Goal: Information Seeking & Learning: Learn about a topic

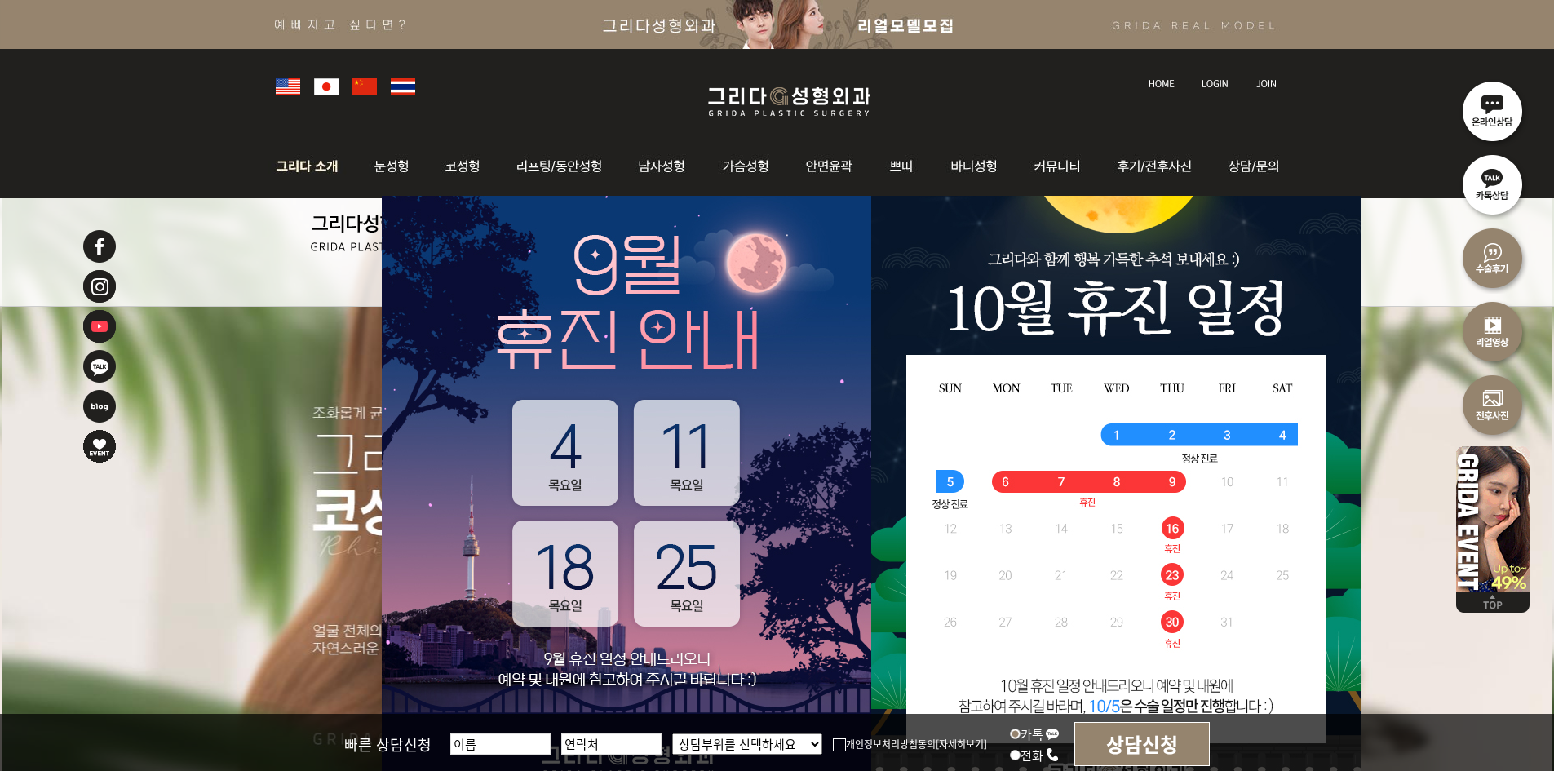
click at [303, 169] on img at bounding box center [312, 167] width 88 height 64
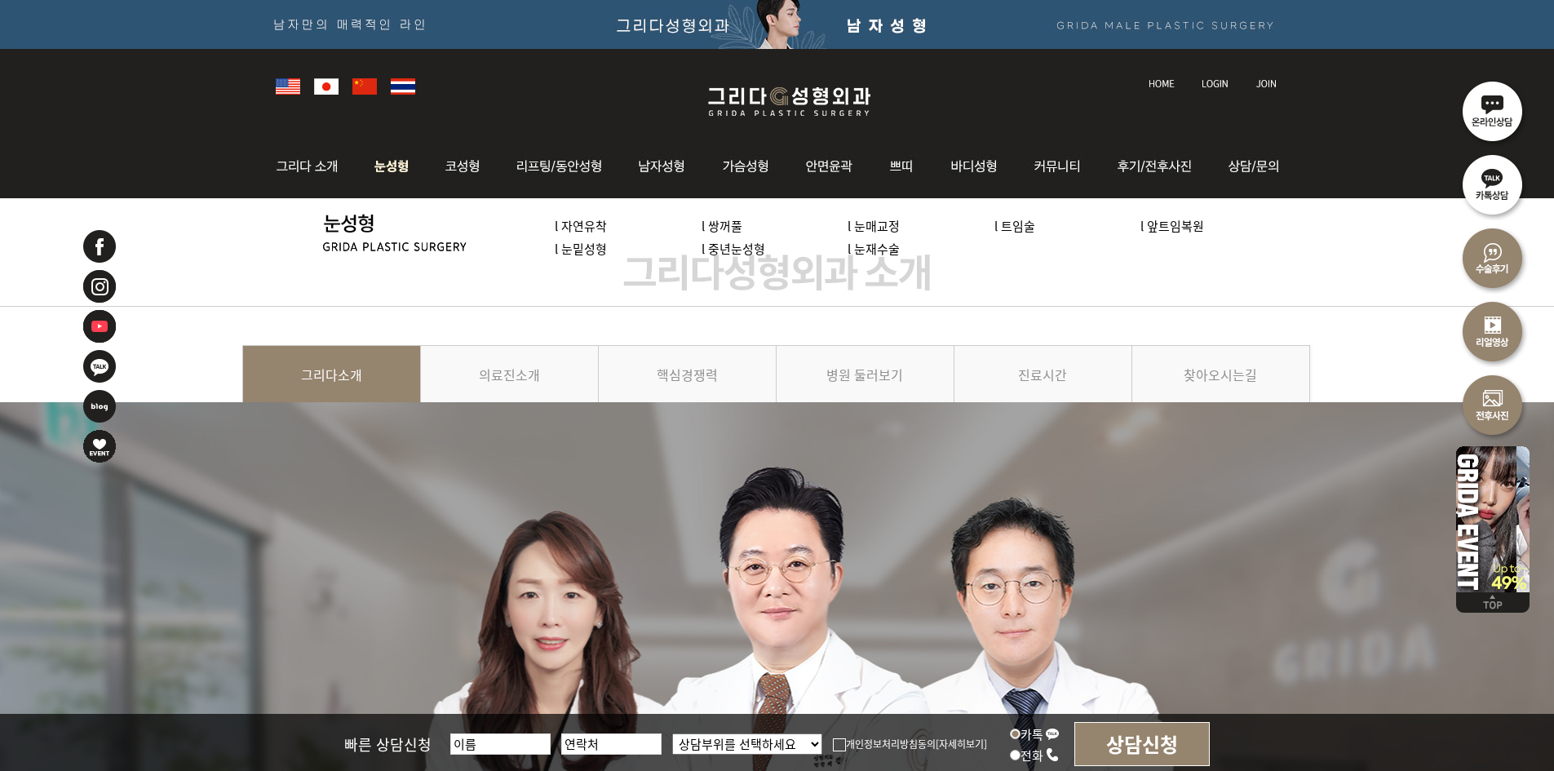
click at [573, 221] on link "l 자연유착" at bounding box center [581, 225] width 52 height 17
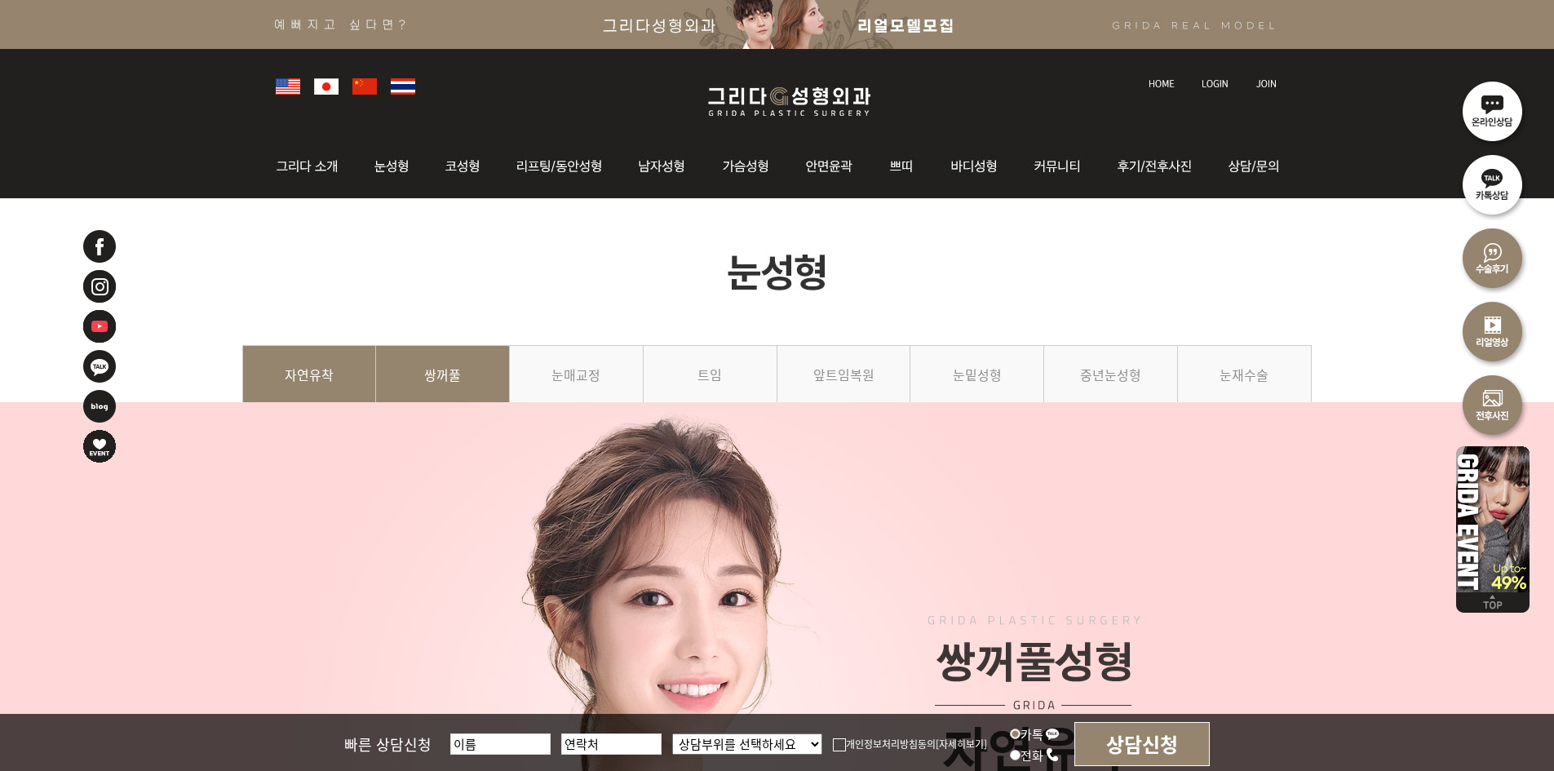
click at [437, 386] on link "쌍꺼풀" at bounding box center [443, 382] width 134 height 74
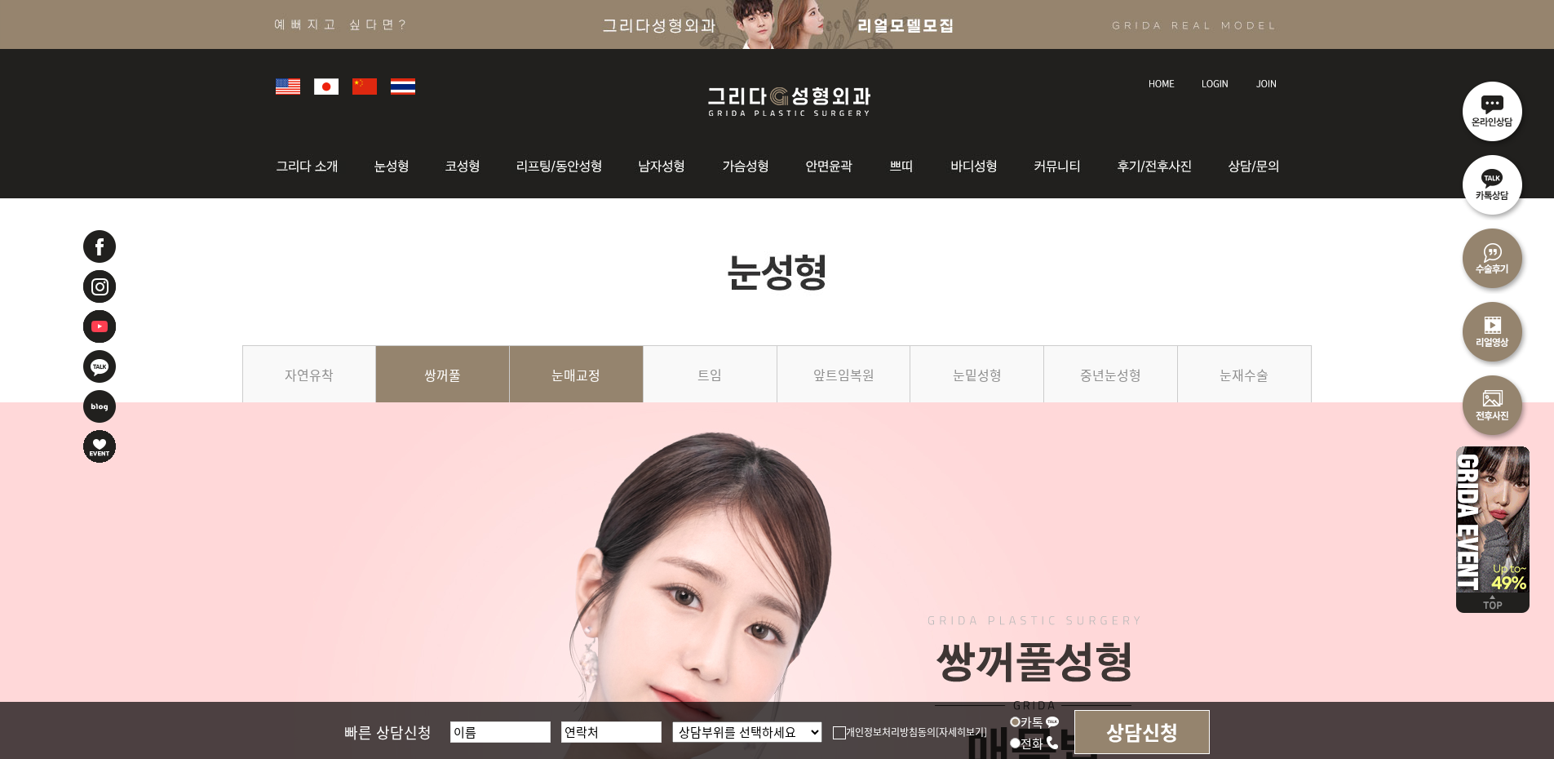
click at [589, 382] on link "눈매교정" at bounding box center [577, 382] width 134 height 74
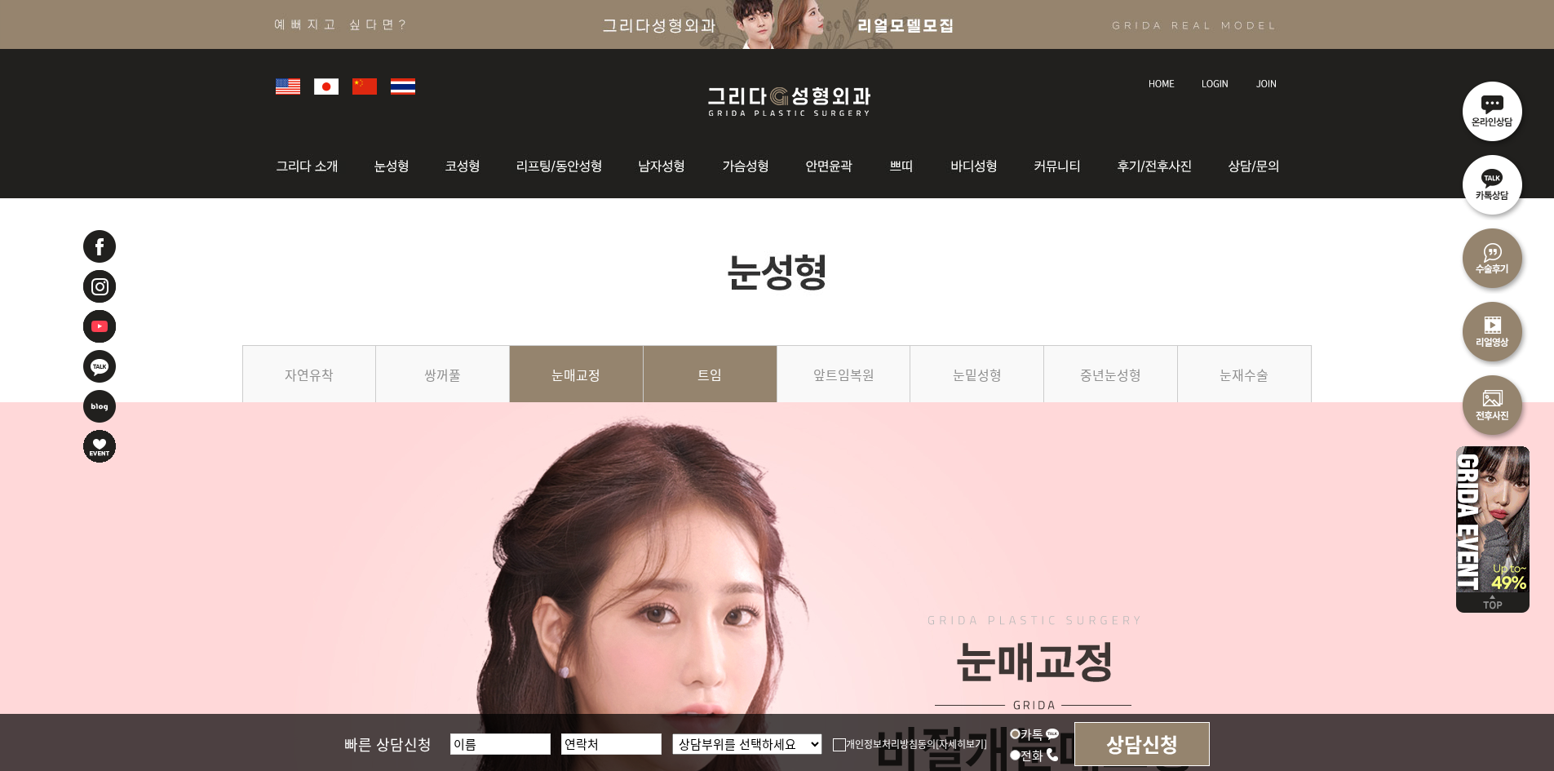
click at [728, 376] on link "트임" at bounding box center [711, 382] width 134 height 74
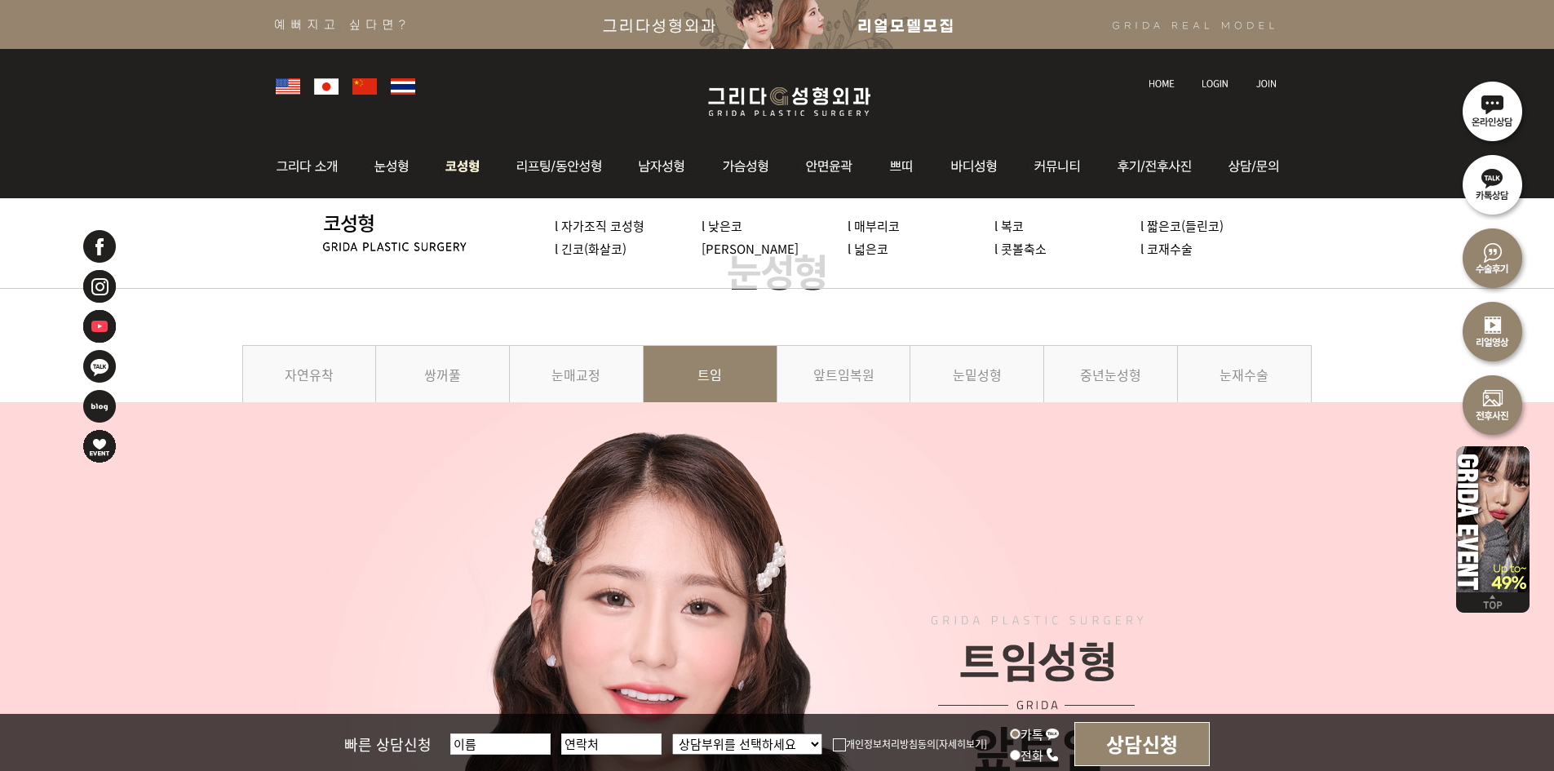
click at [467, 173] on img at bounding box center [462, 167] width 69 height 64
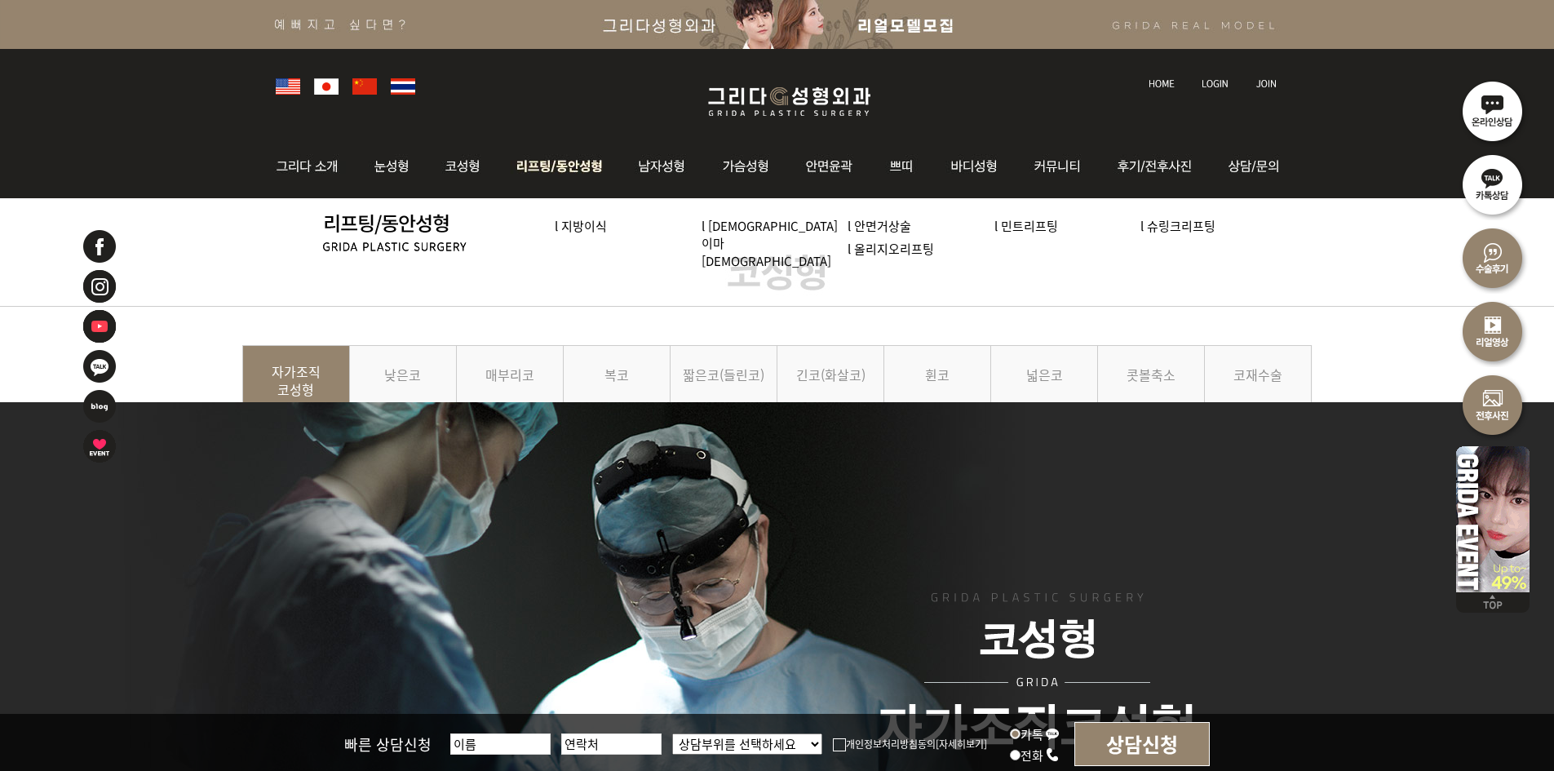
click at [582, 166] on img at bounding box center [560, 167] width 124 height 64
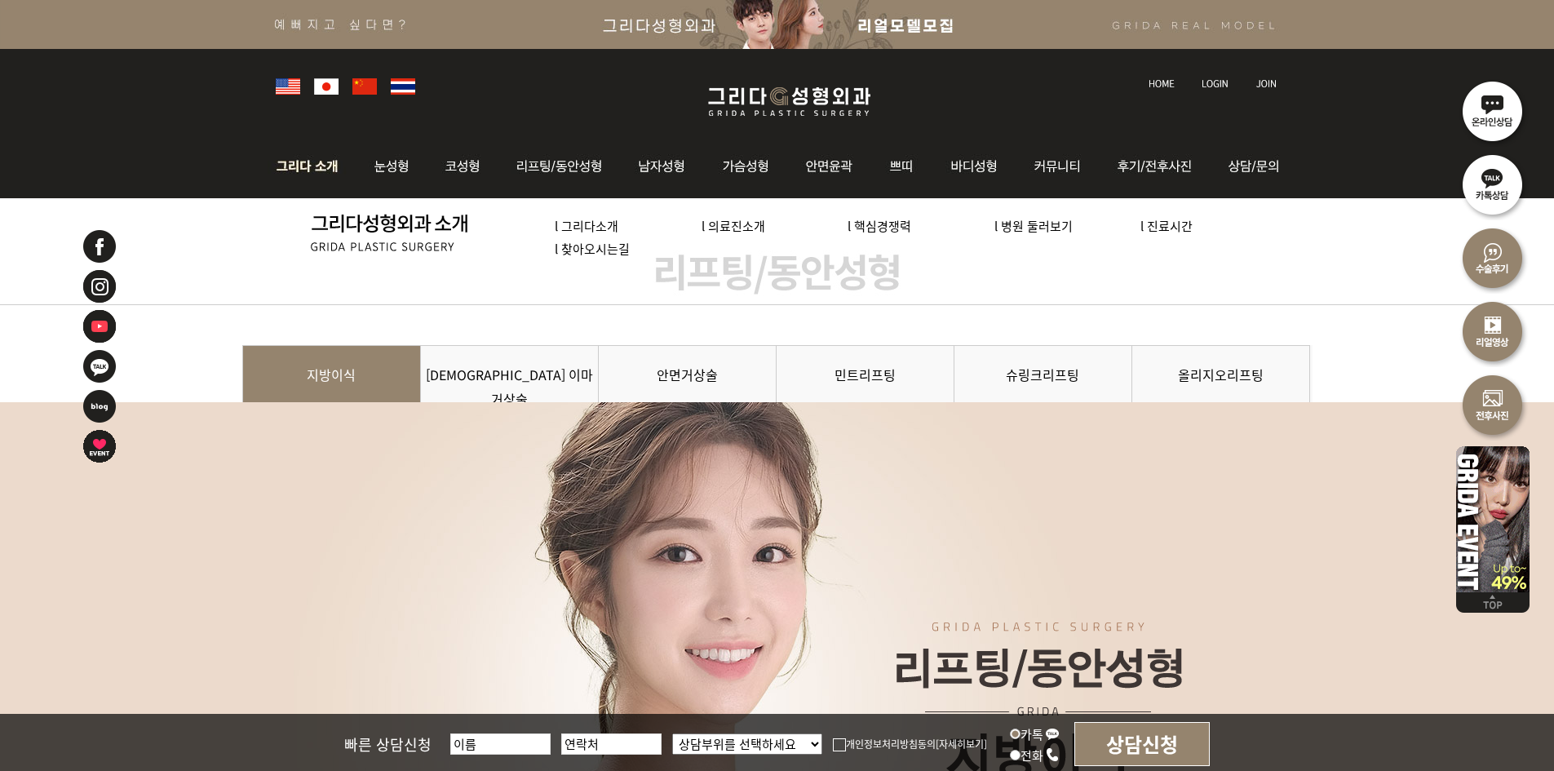
click at [324, 170] on img at bounding box center [312, 167] width 88 height 64
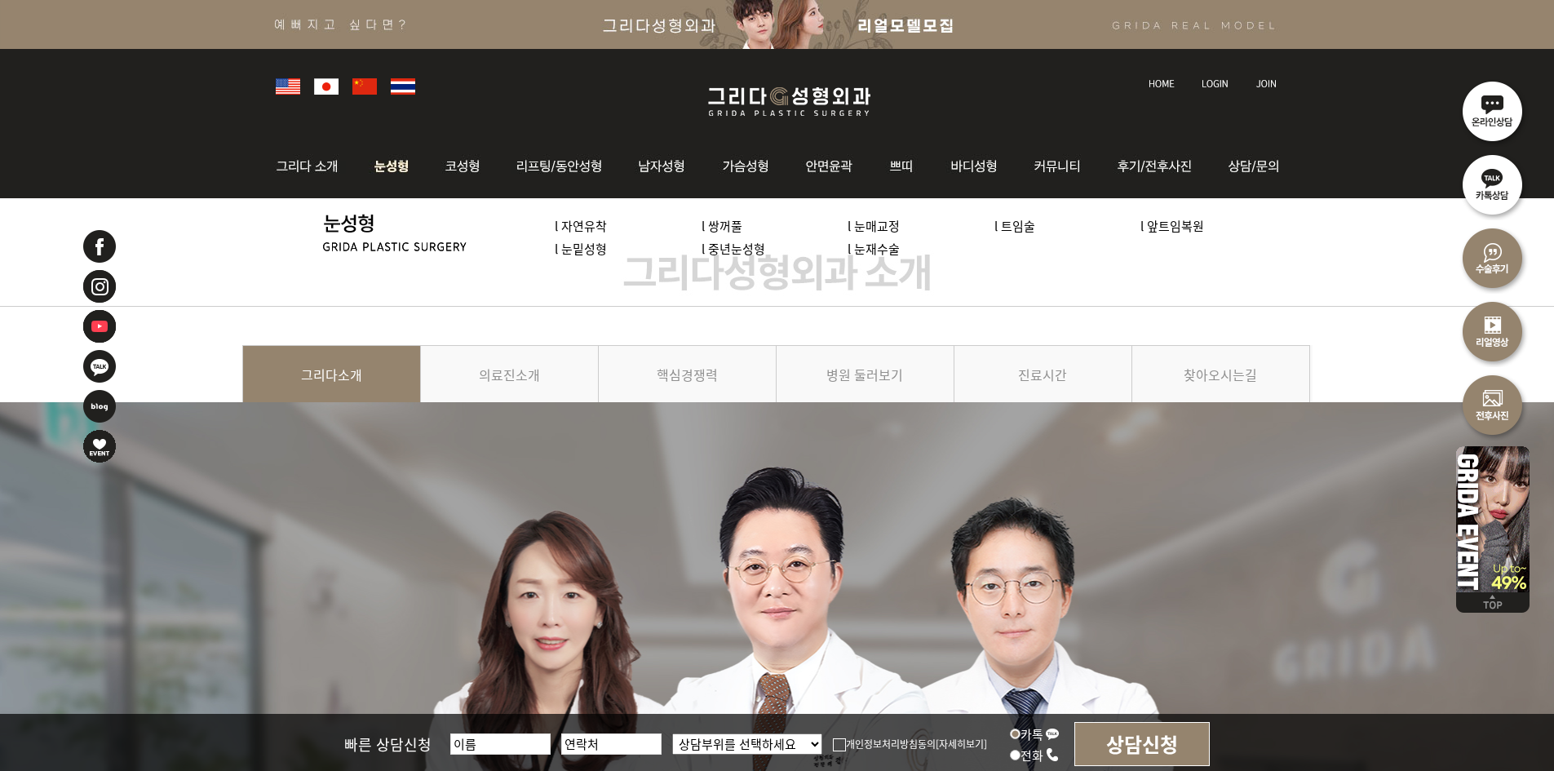
click at [387, 164] on img at bounding box center [392, 167] width 73 height 64
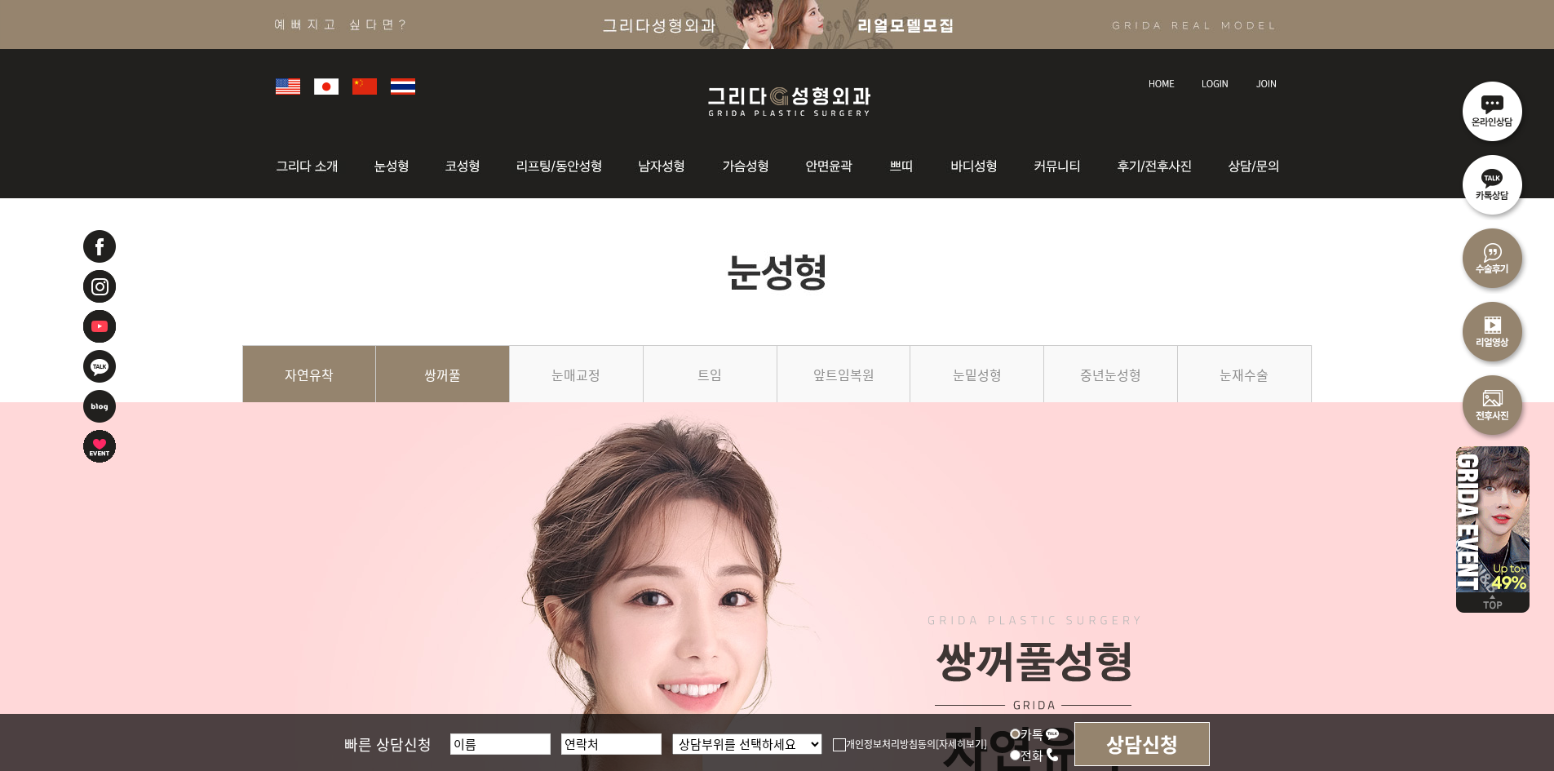
click at [433, 370] on link "쌍꺼풀" at bounding box center [443, 382] width 134 height 74
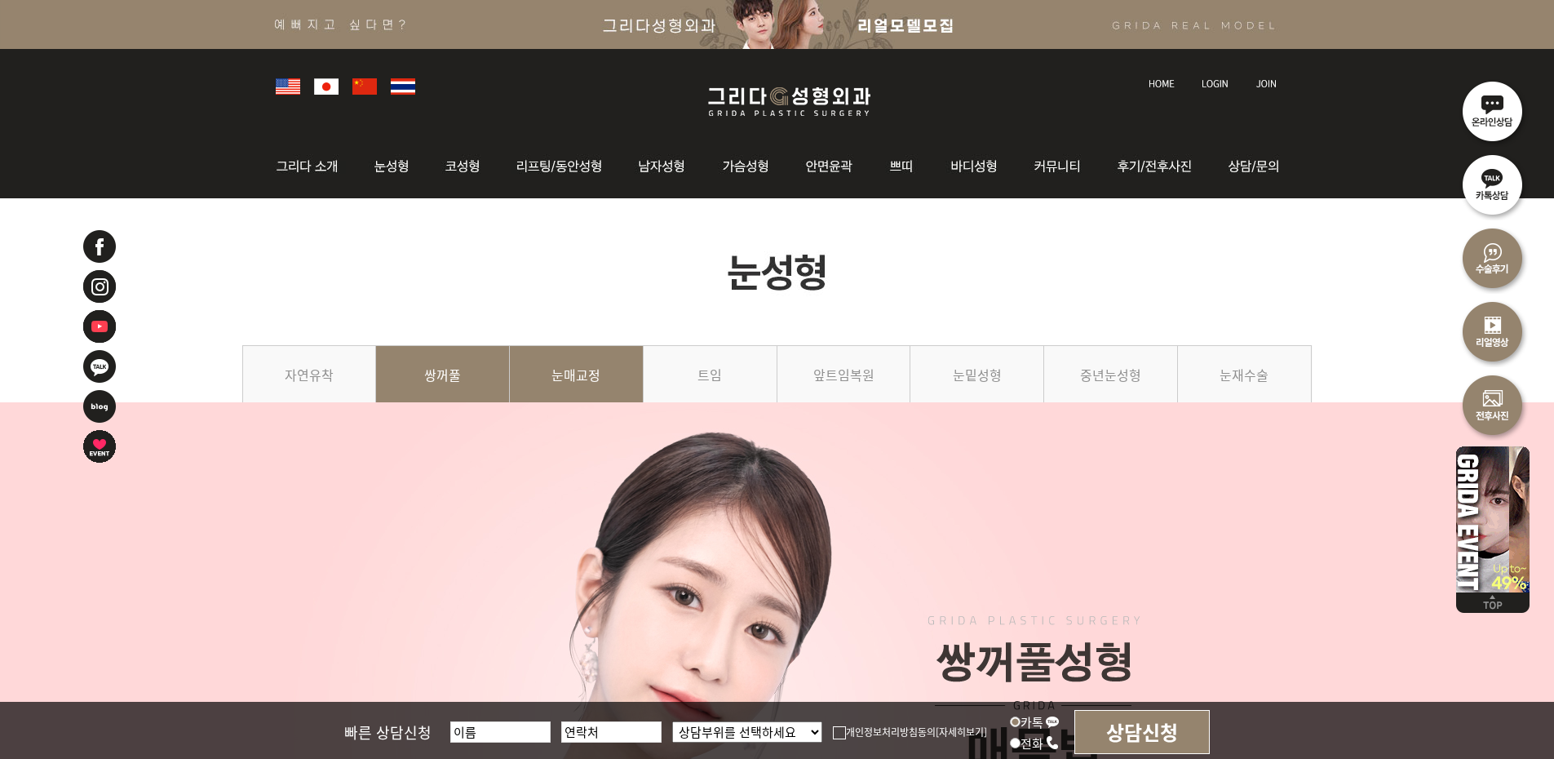
click at [565, 360] on link "눈매교정" at bounding box center [577, 382] width 134 height 74
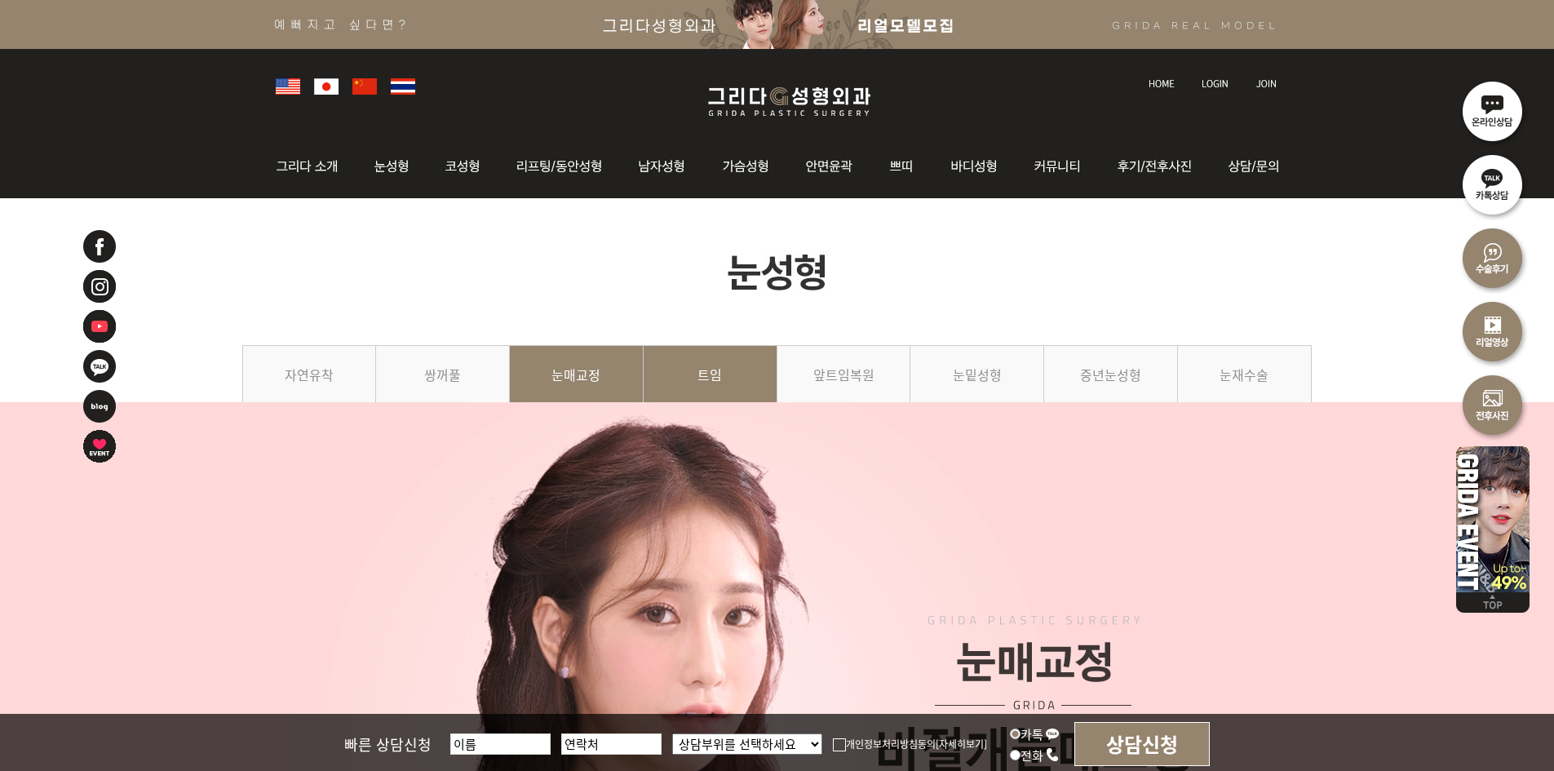
click at [745, 383] on link "트임" at bounding box center [711, 382] width 134 height 74
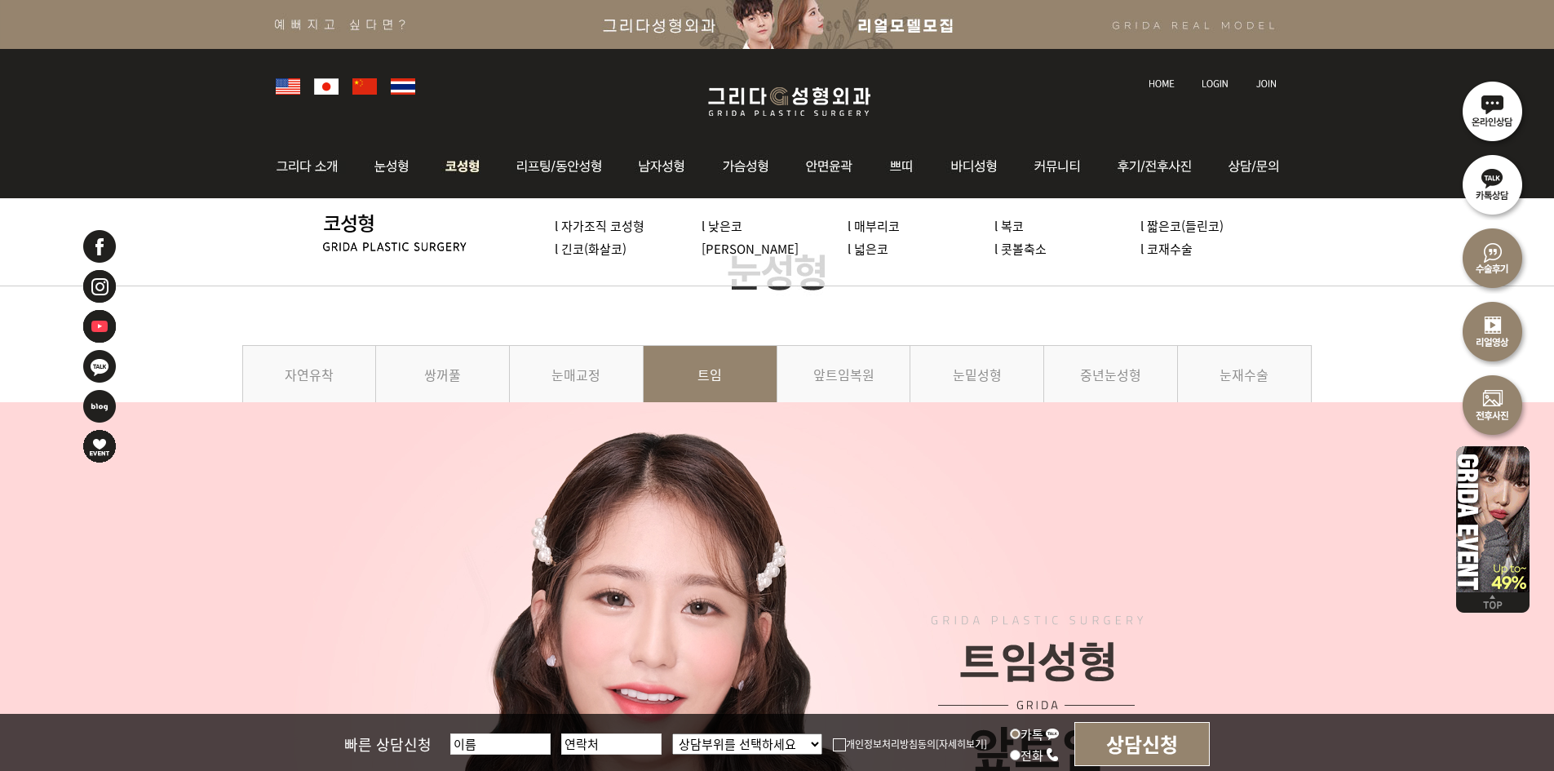
click at [479, 166] on img at bounding box center [462, 167] width 69 height 64
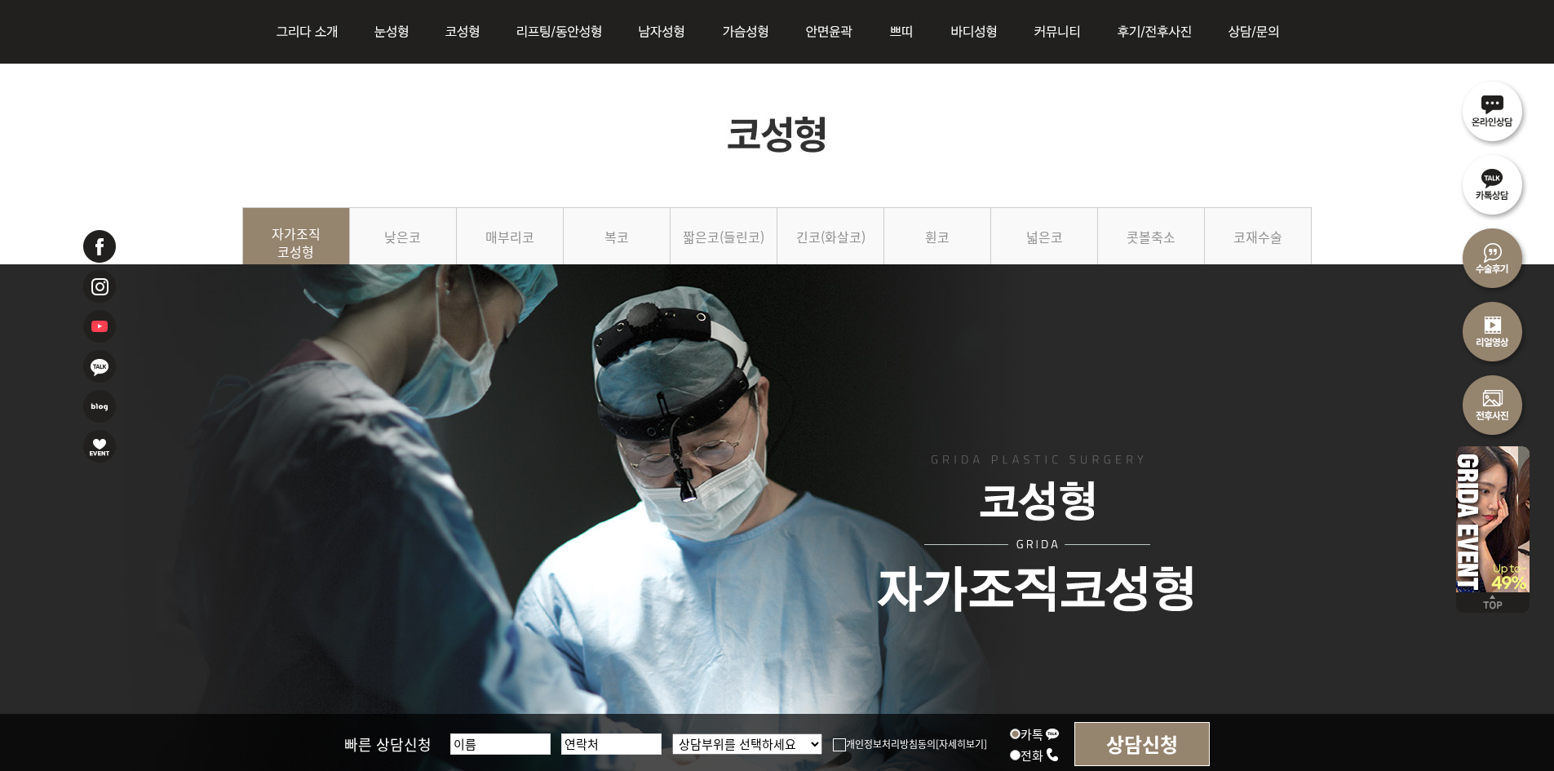
scroll to position [163, 0]
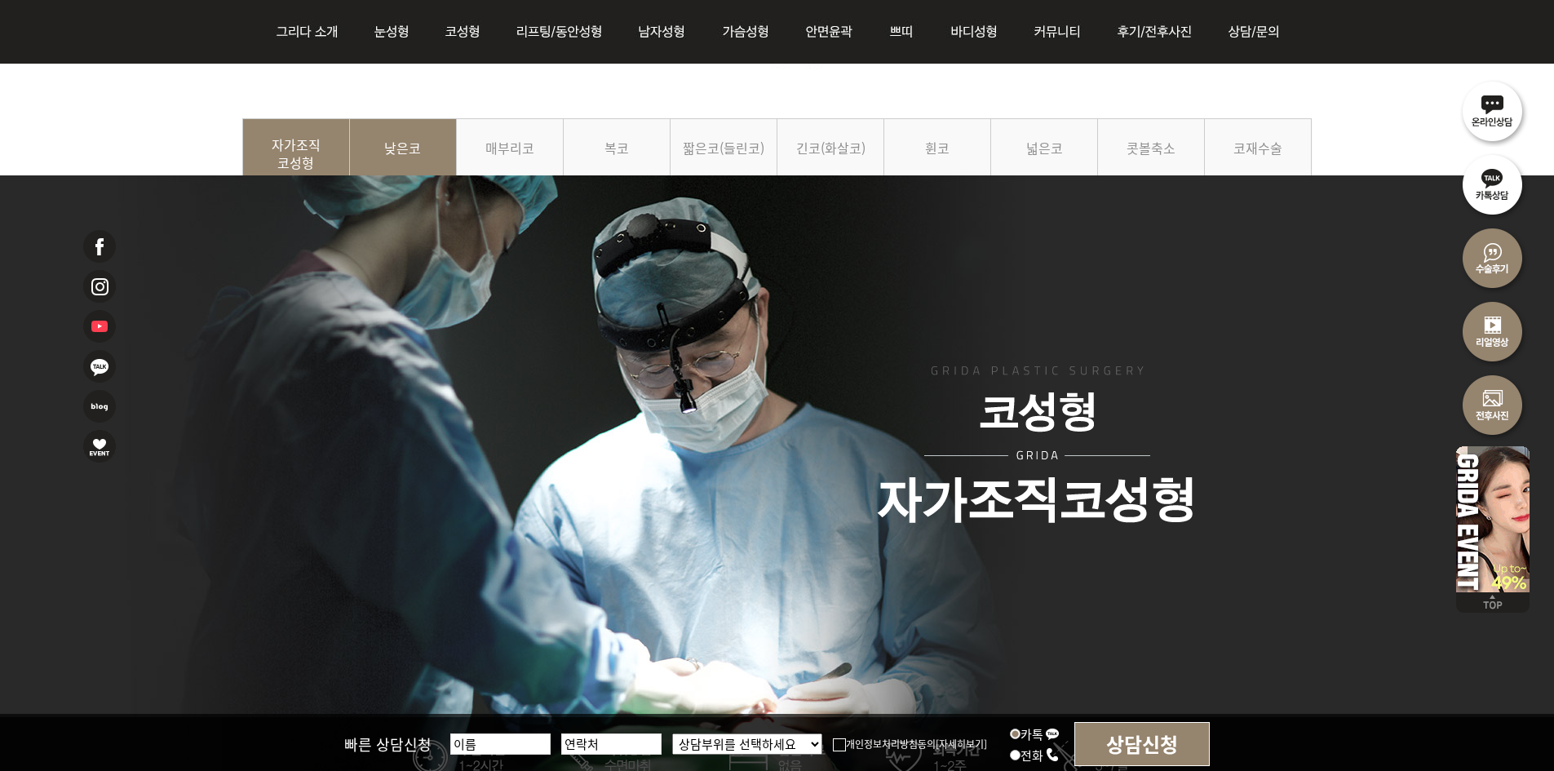
click at [372, 149] on link "낮은코" at bounding box center [403, 155] width 107 height 74
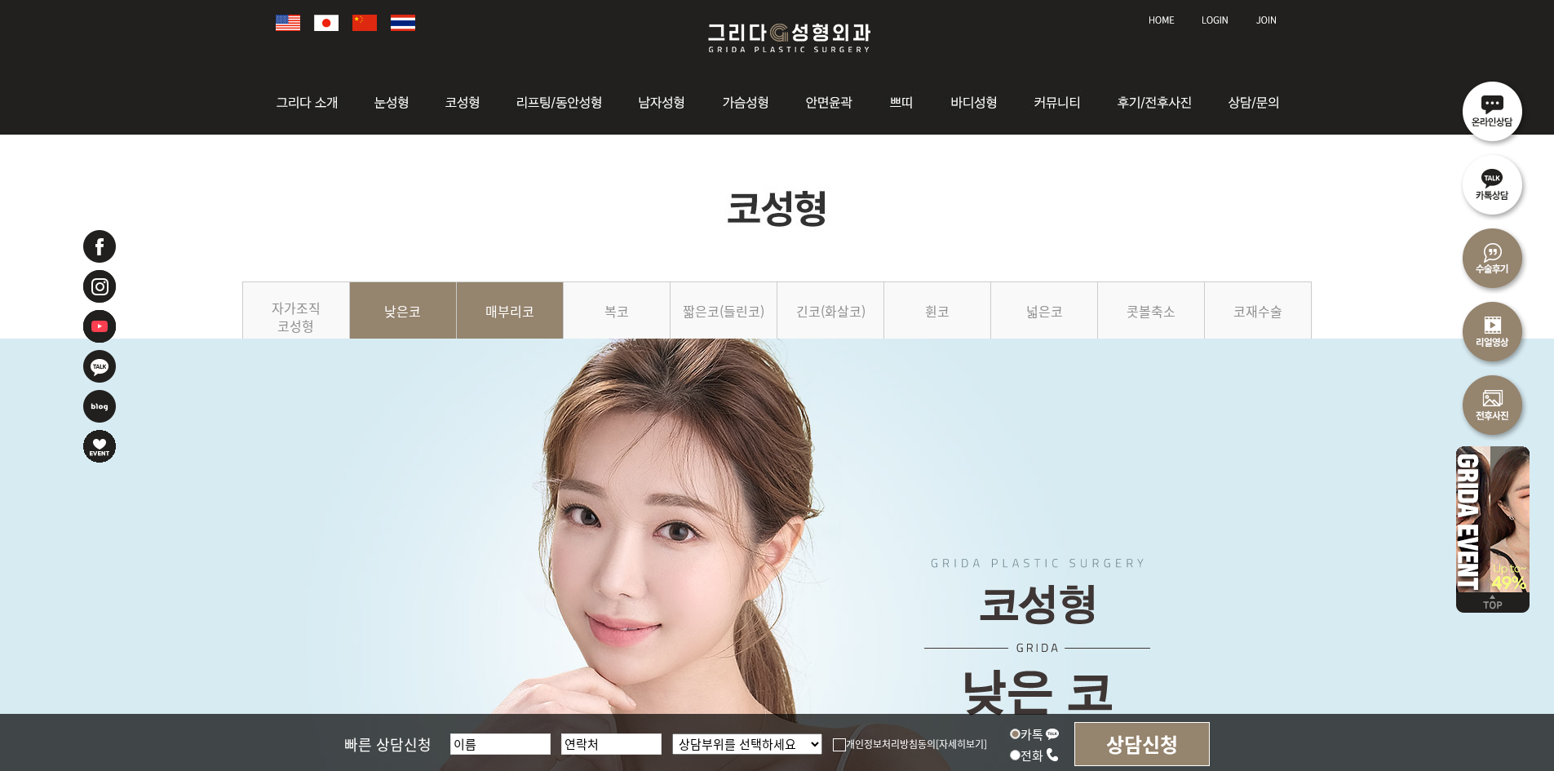
scroll to position [82, 0]
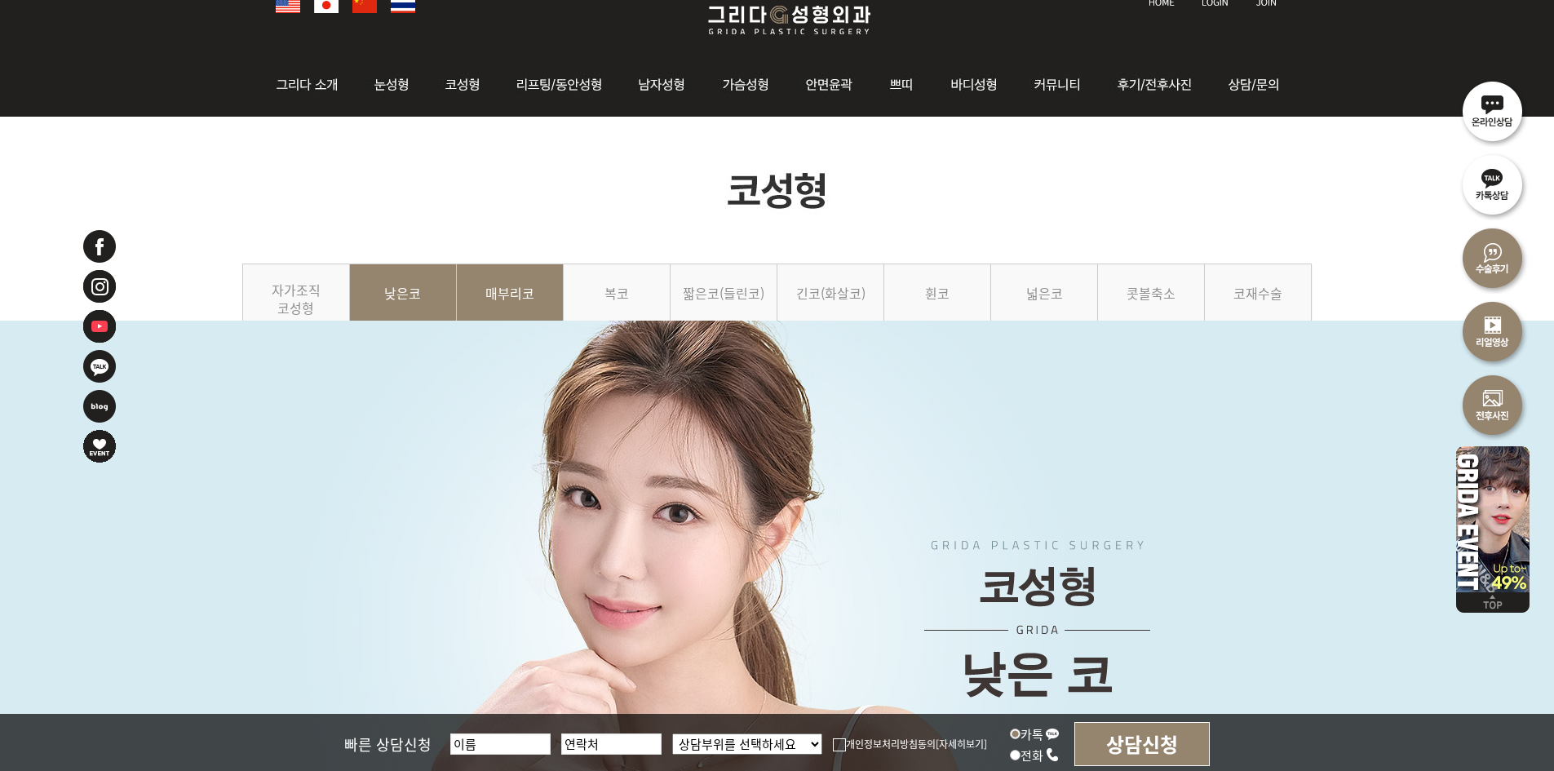
click at [491, 312] on link "매부리코" at bounding box center [510, 300] width 107 height 74
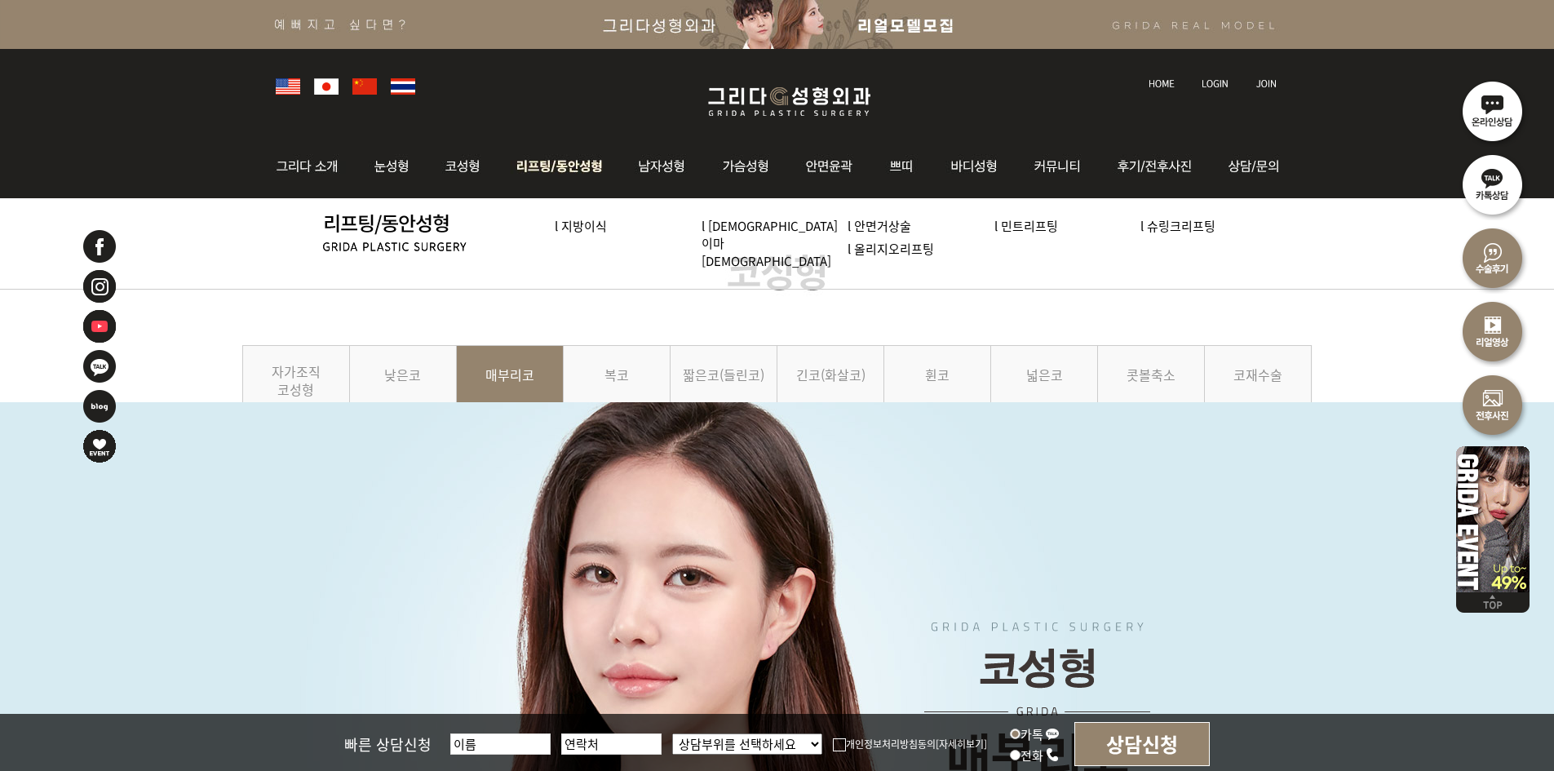
click at [550, 164] on img at bounding box center [560, 167] width 124 height 64
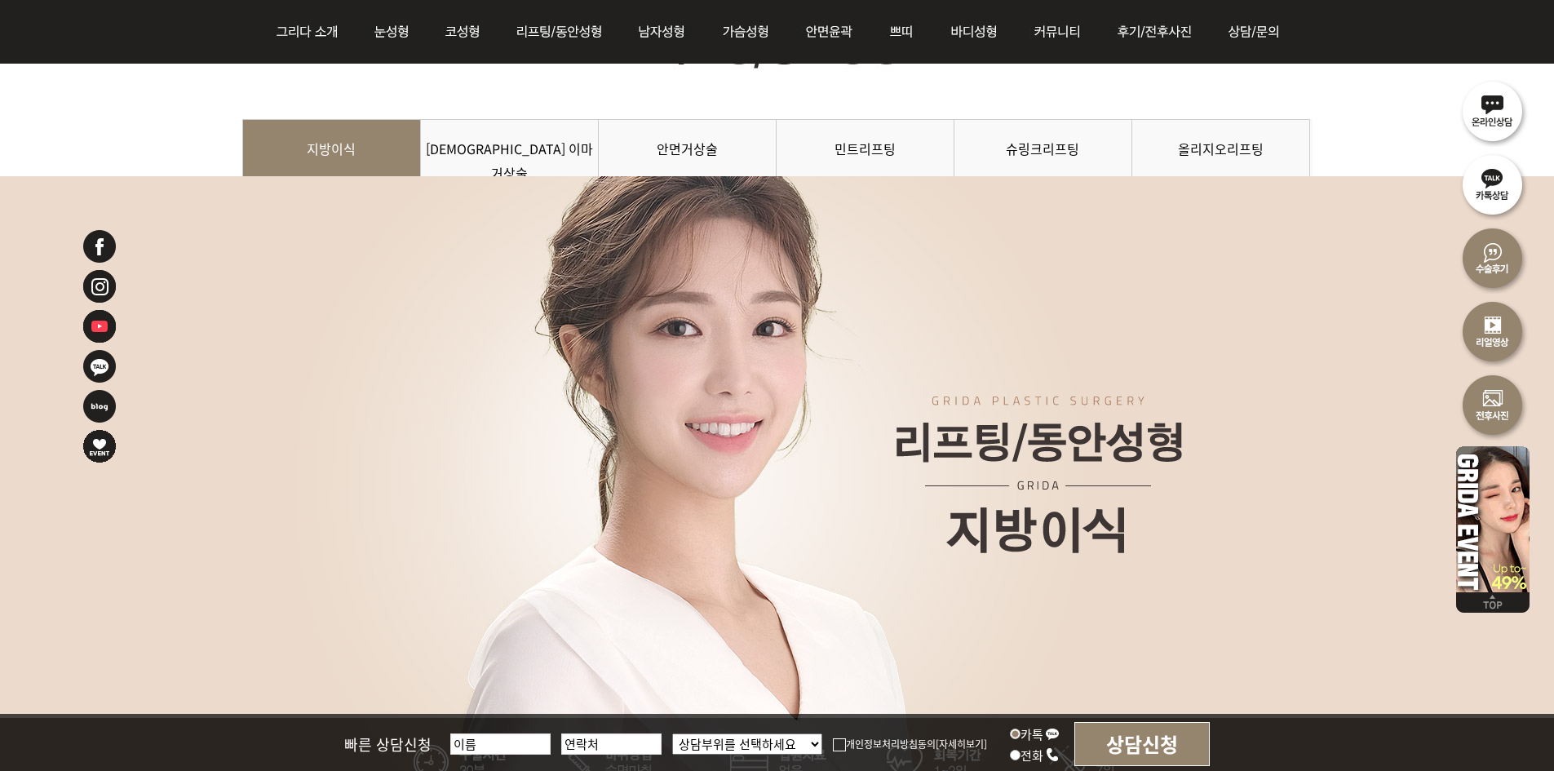
scroll to position [163, 0]
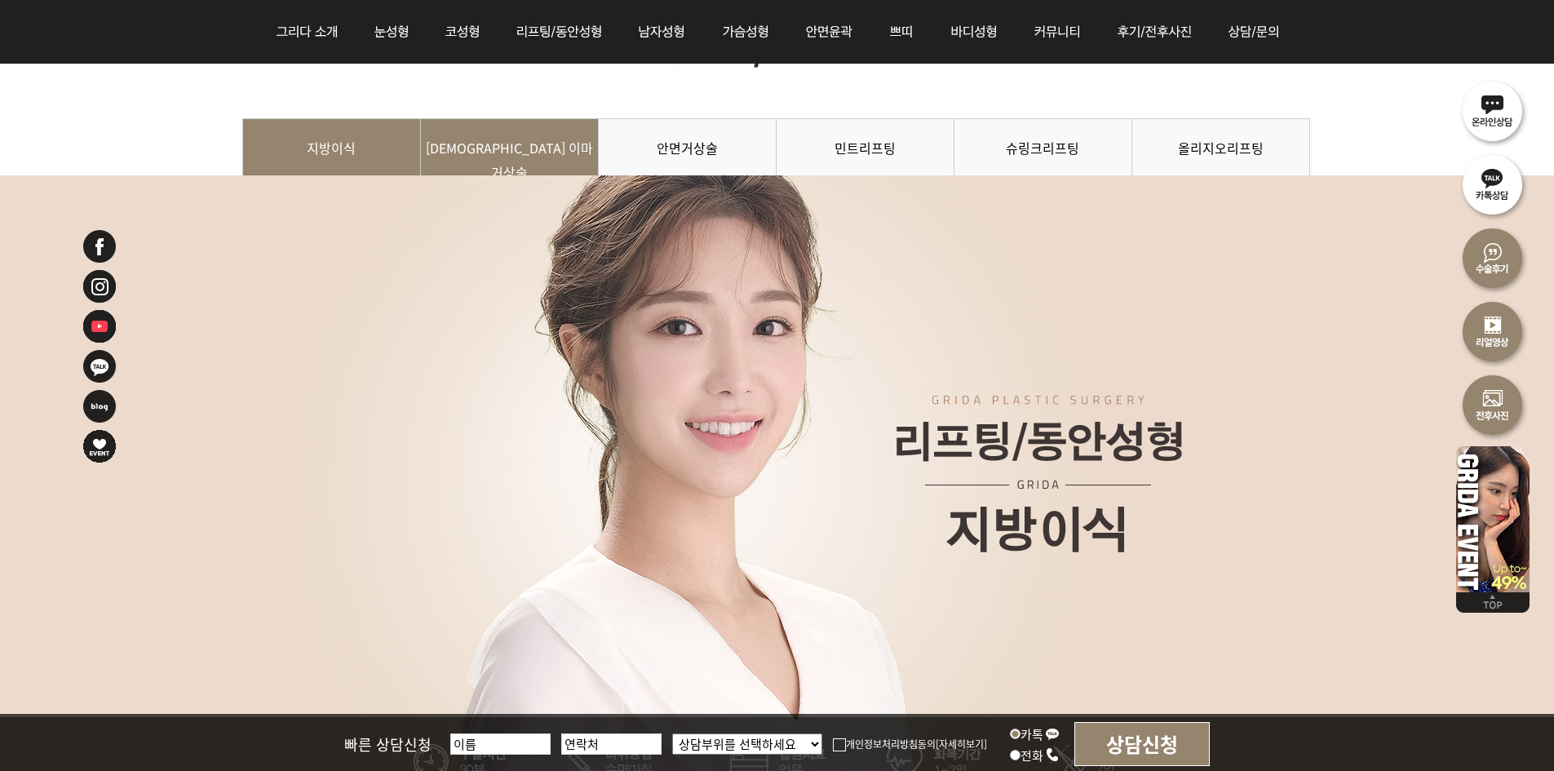
click at [522, 170] on link "[DEMOGRAPHIC_DATA] 이마거상술" at bounding box center [510, 155] width 178 height 74
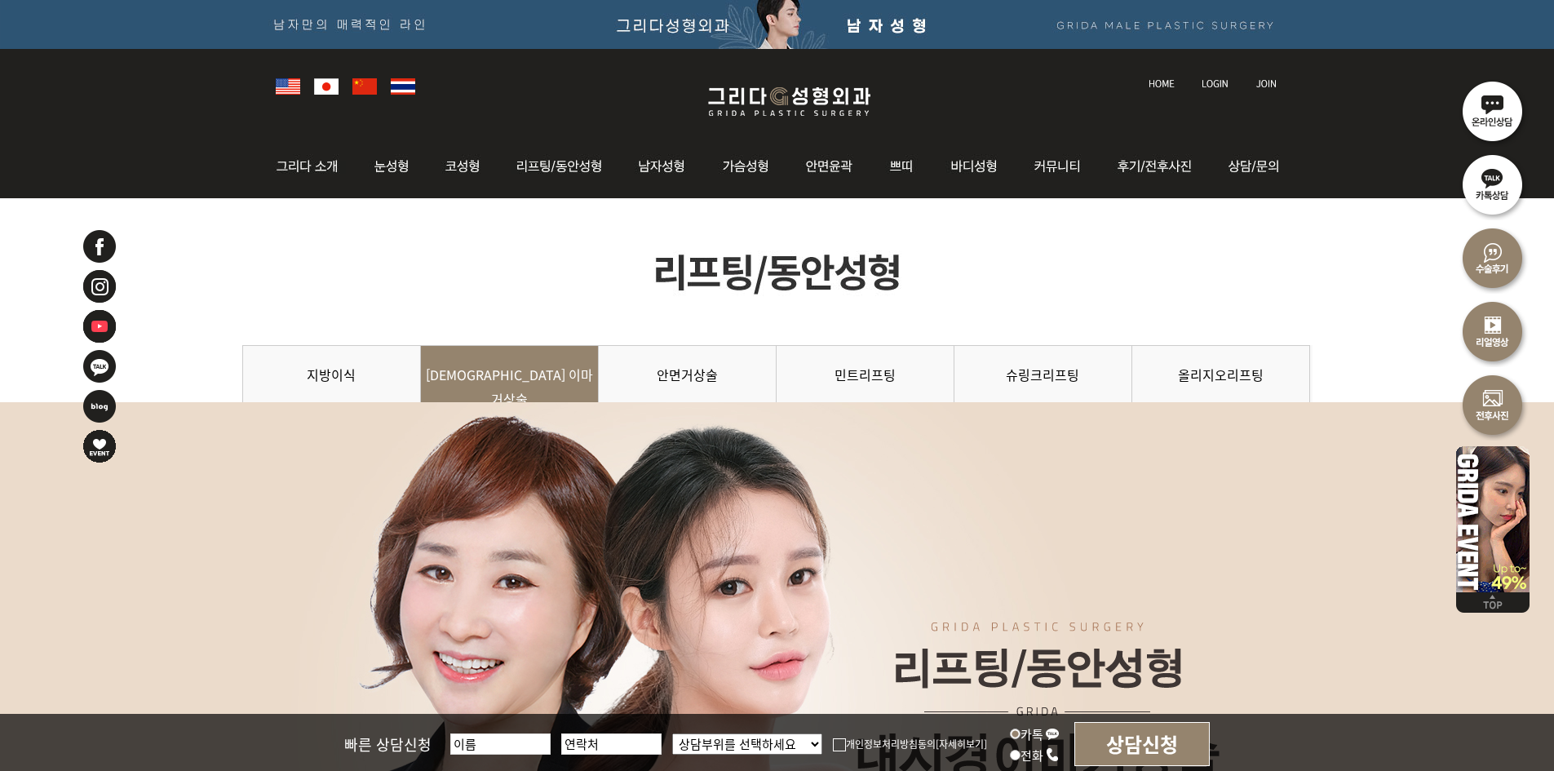
click at [294, 88] on img at bounding box center [288, 86] width 24 height 16
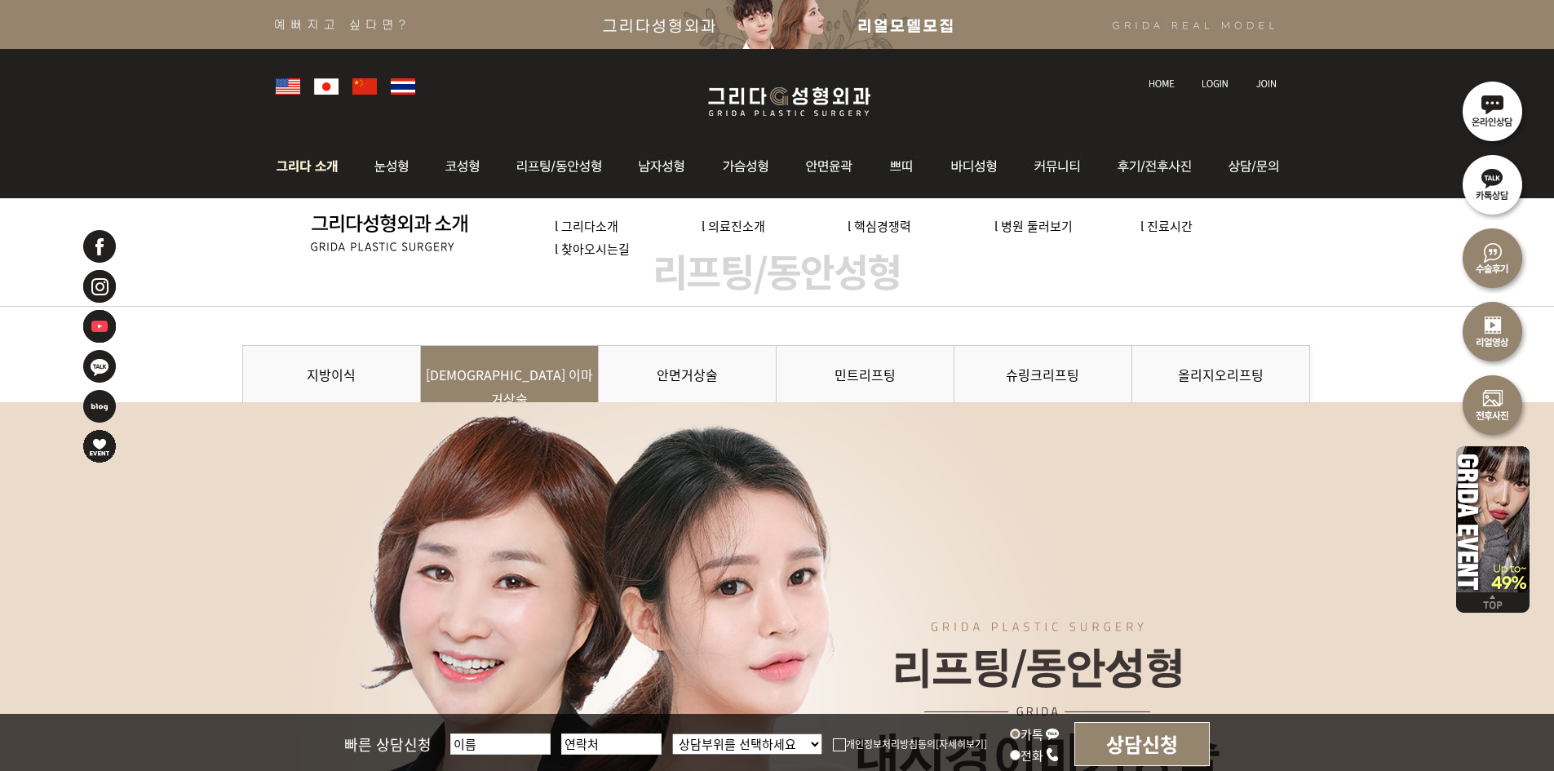
click at [315, 161] on img at bounding box center [312, 167] width 88 height 64
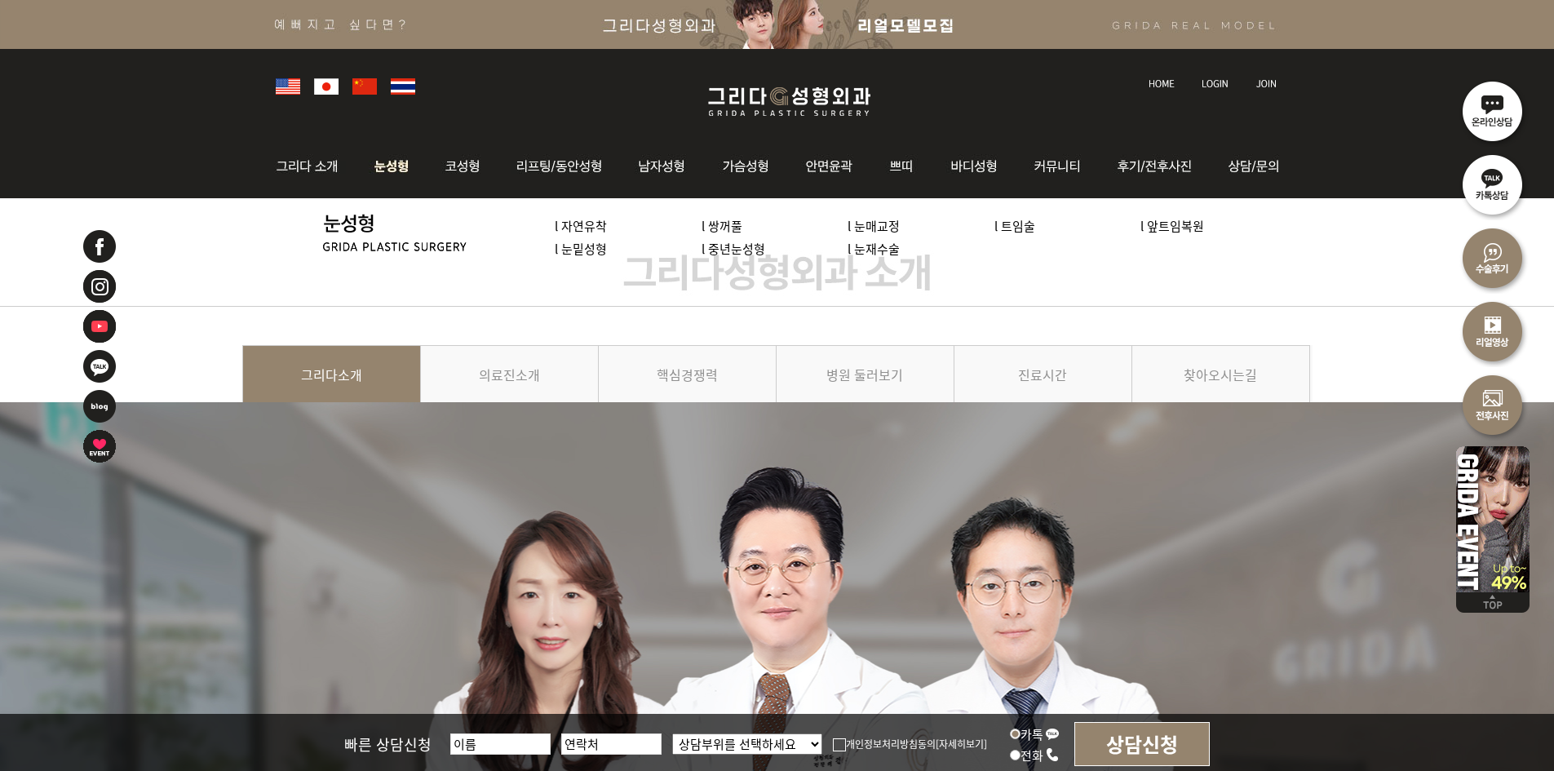
click at [592, 221] on link "l 자연유착" at bounding box center [581, 225] width 52 height 17
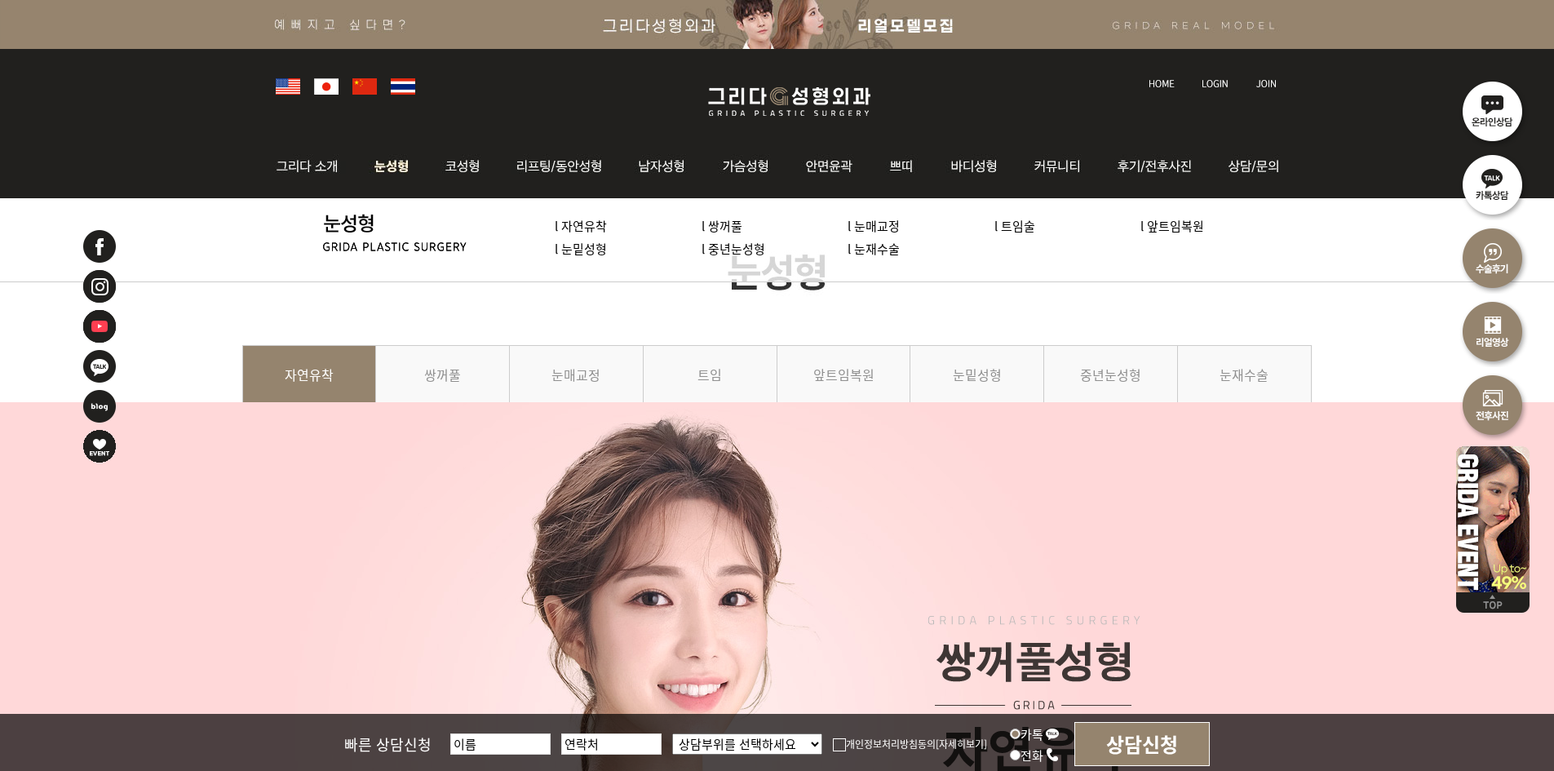
click at [393, 167] on img at bounding box center [392, 167] width 73 height 64
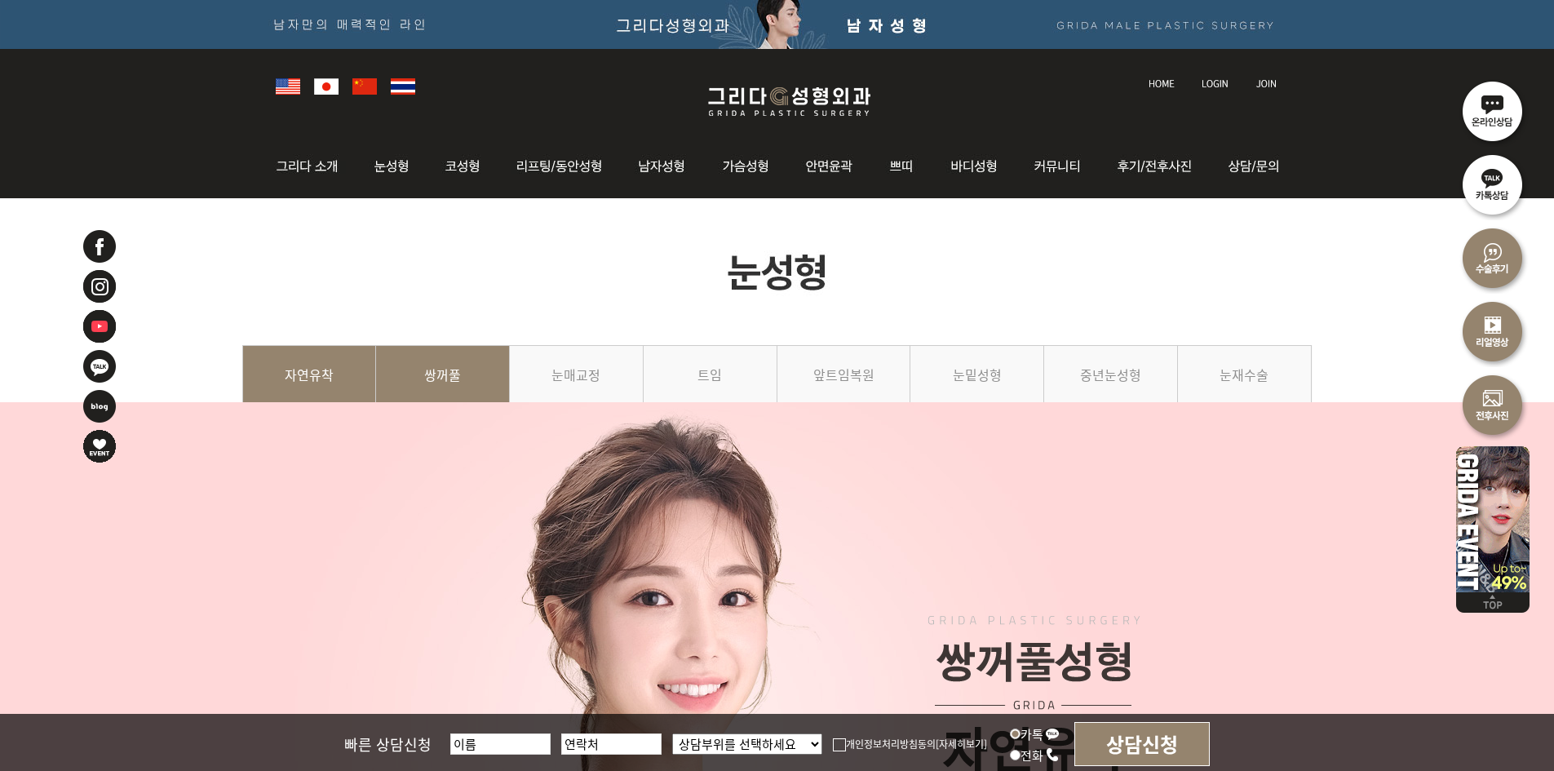
click at [437, 384] on link "쌍꺼풀" at bounding box center [443, 382] width 134 height 74
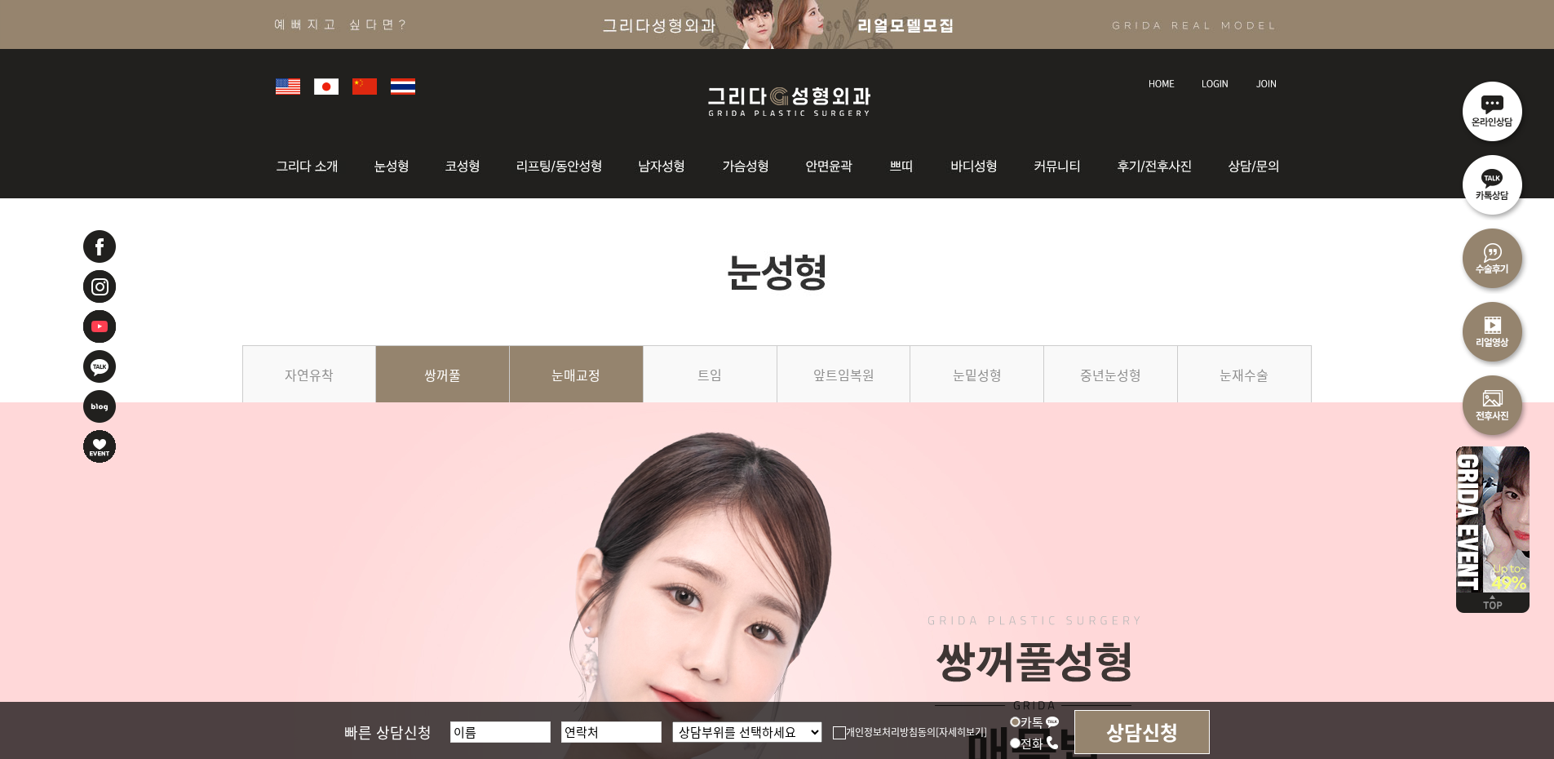
click at [590, 375] on link "눈매교정" at bounding box center [577, 382] width 134 height 74
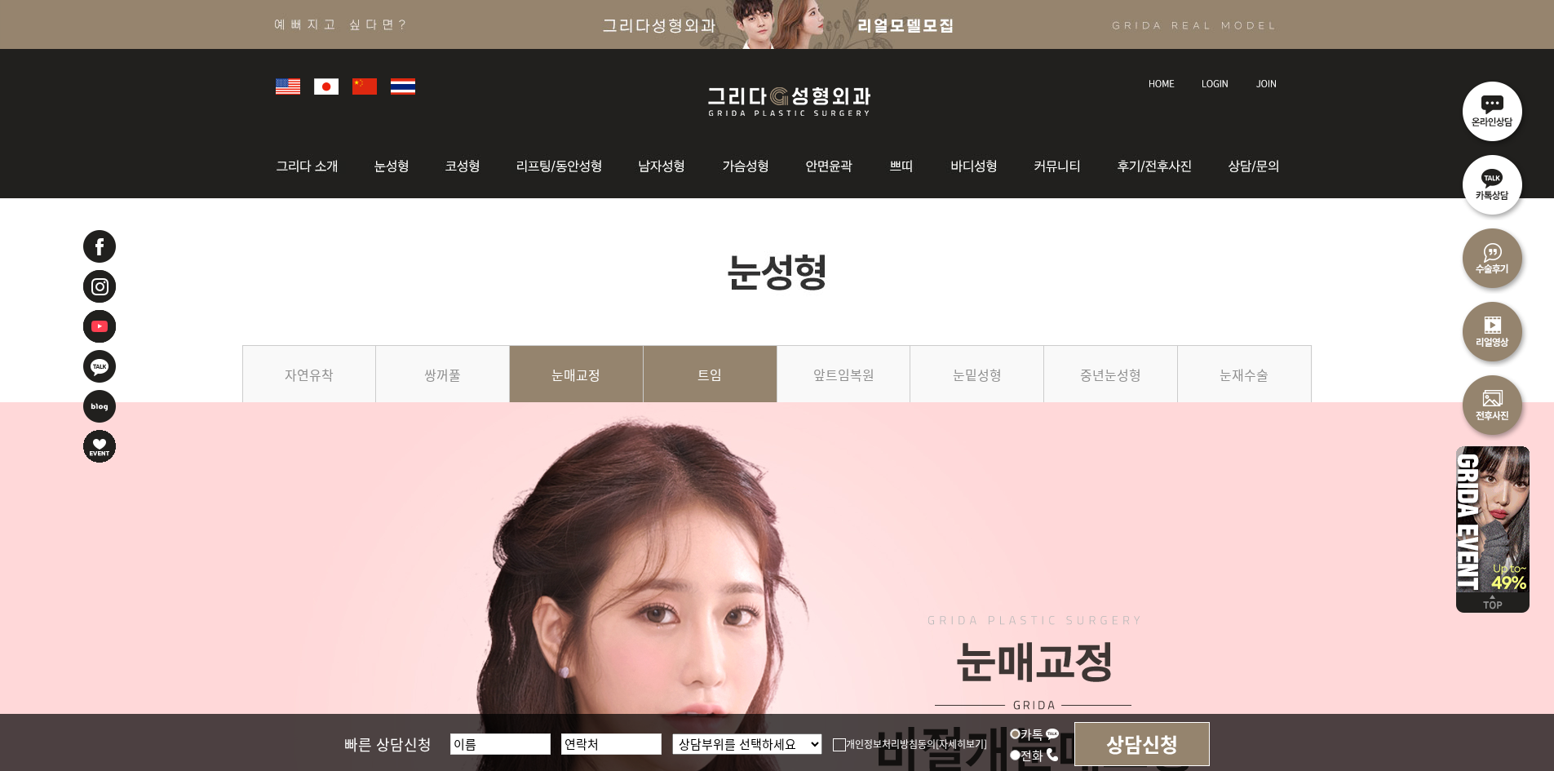
click at [709, 375] on link "트임" at bounding box center [711, 382] width 134 height 74
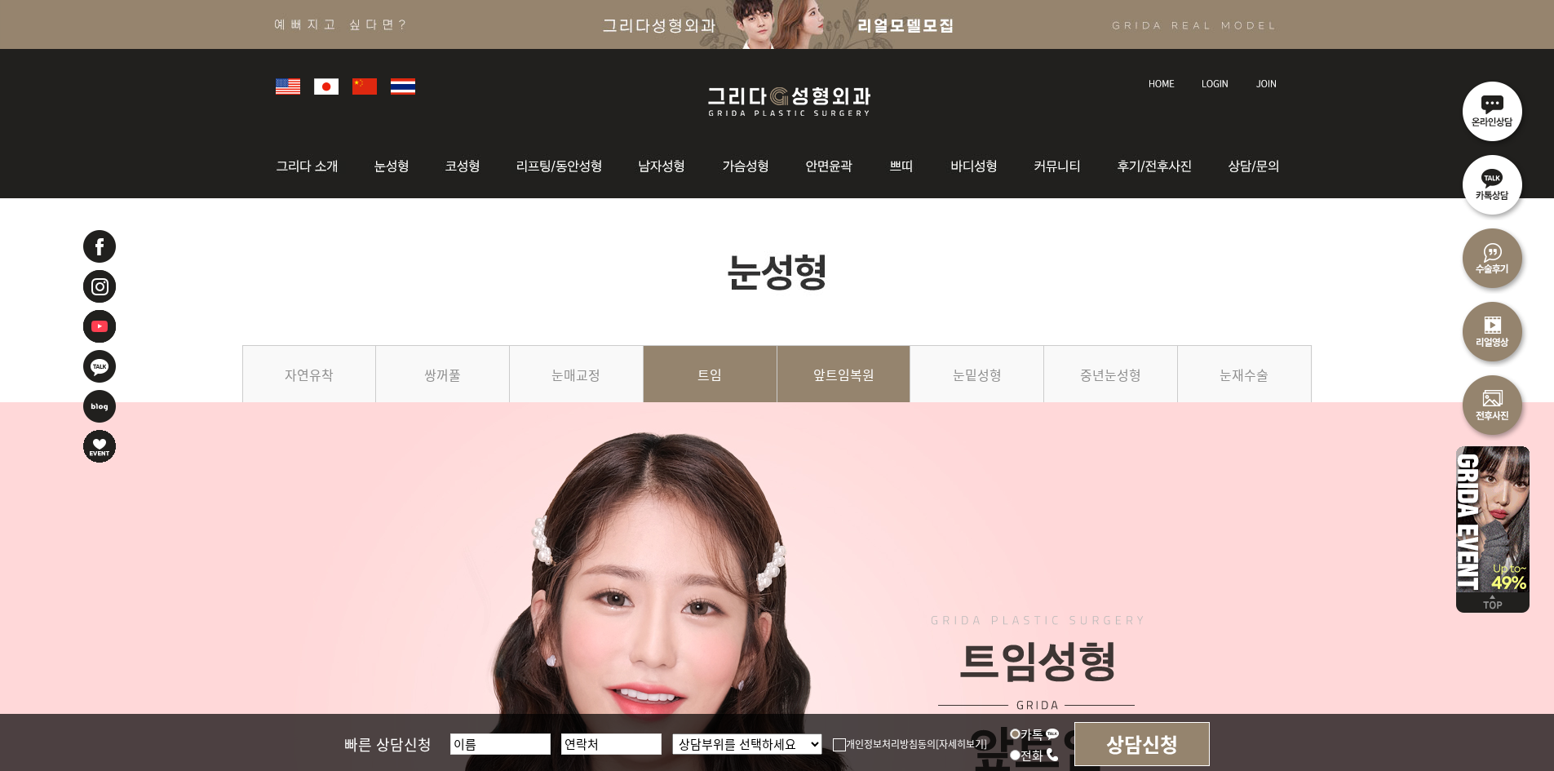
click at [838, 381] on link "앞트임복원" at bounding box center [844, 382] width 134 height 74
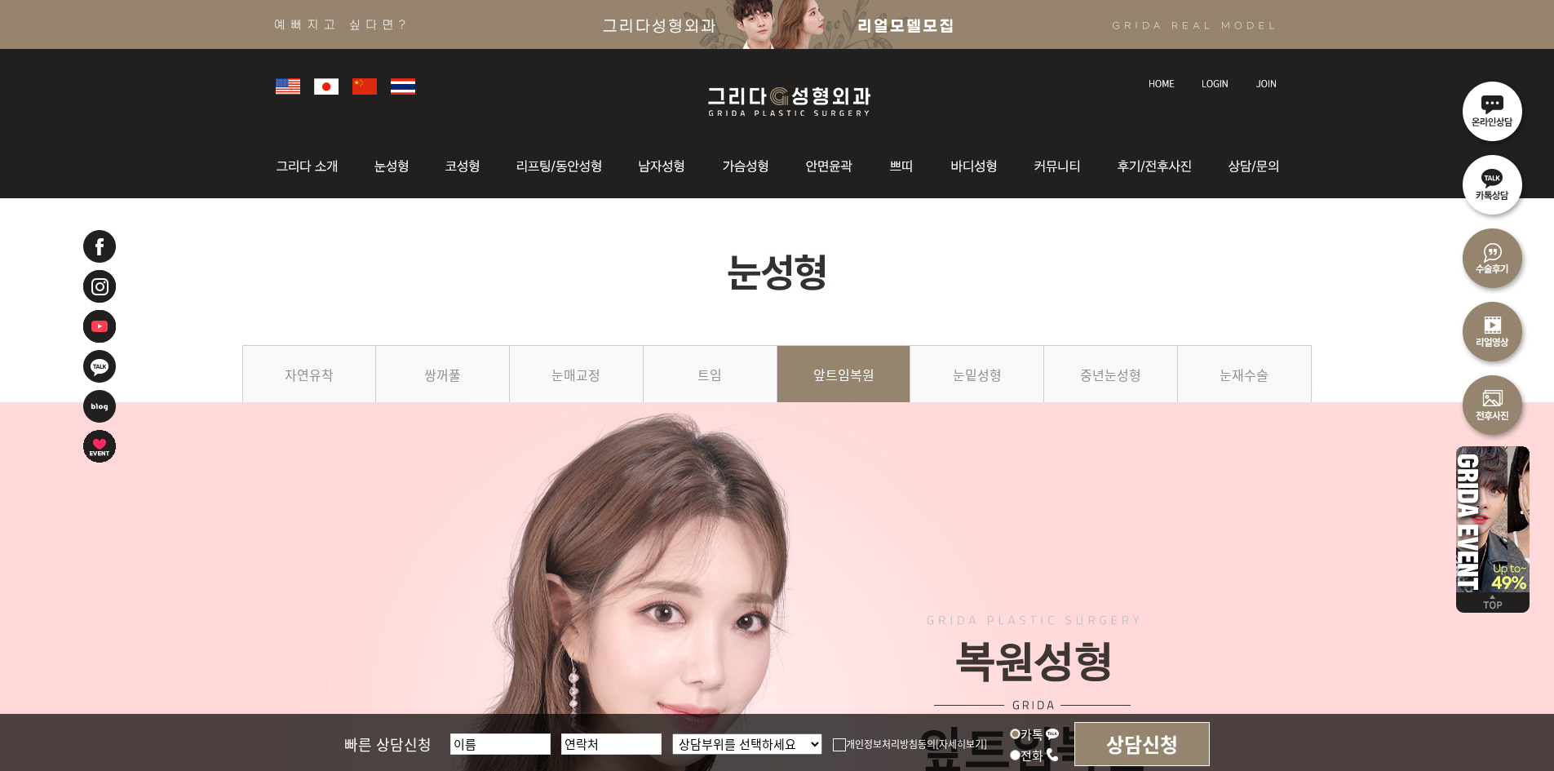
click at [994, 369] on link "눈밑성형" at bounding box center [977, 382] width 134 height 74
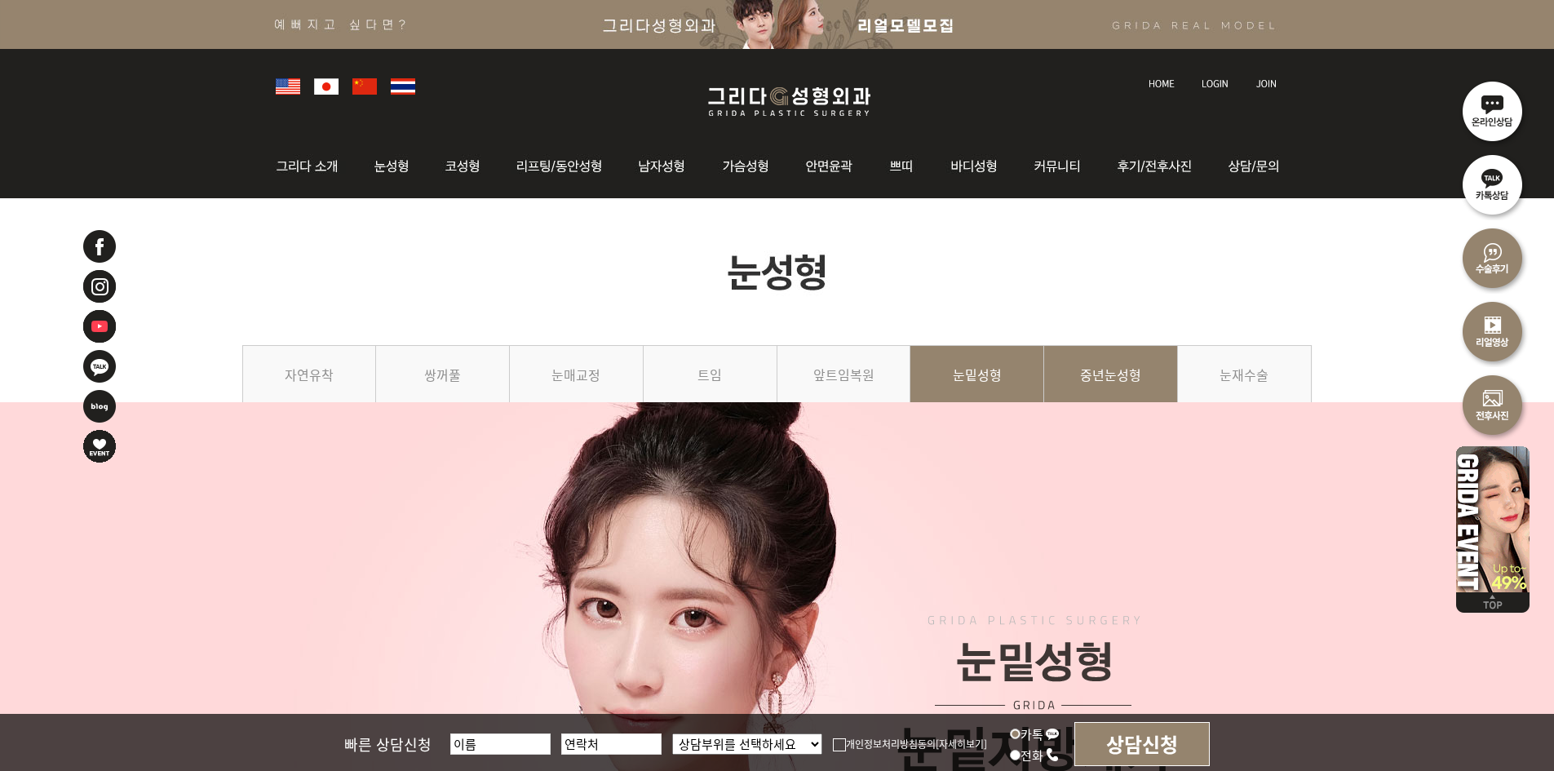
click at [1070, 366] on link "중년눈성형" at bounding box center [1111, 382] width 134 height 74
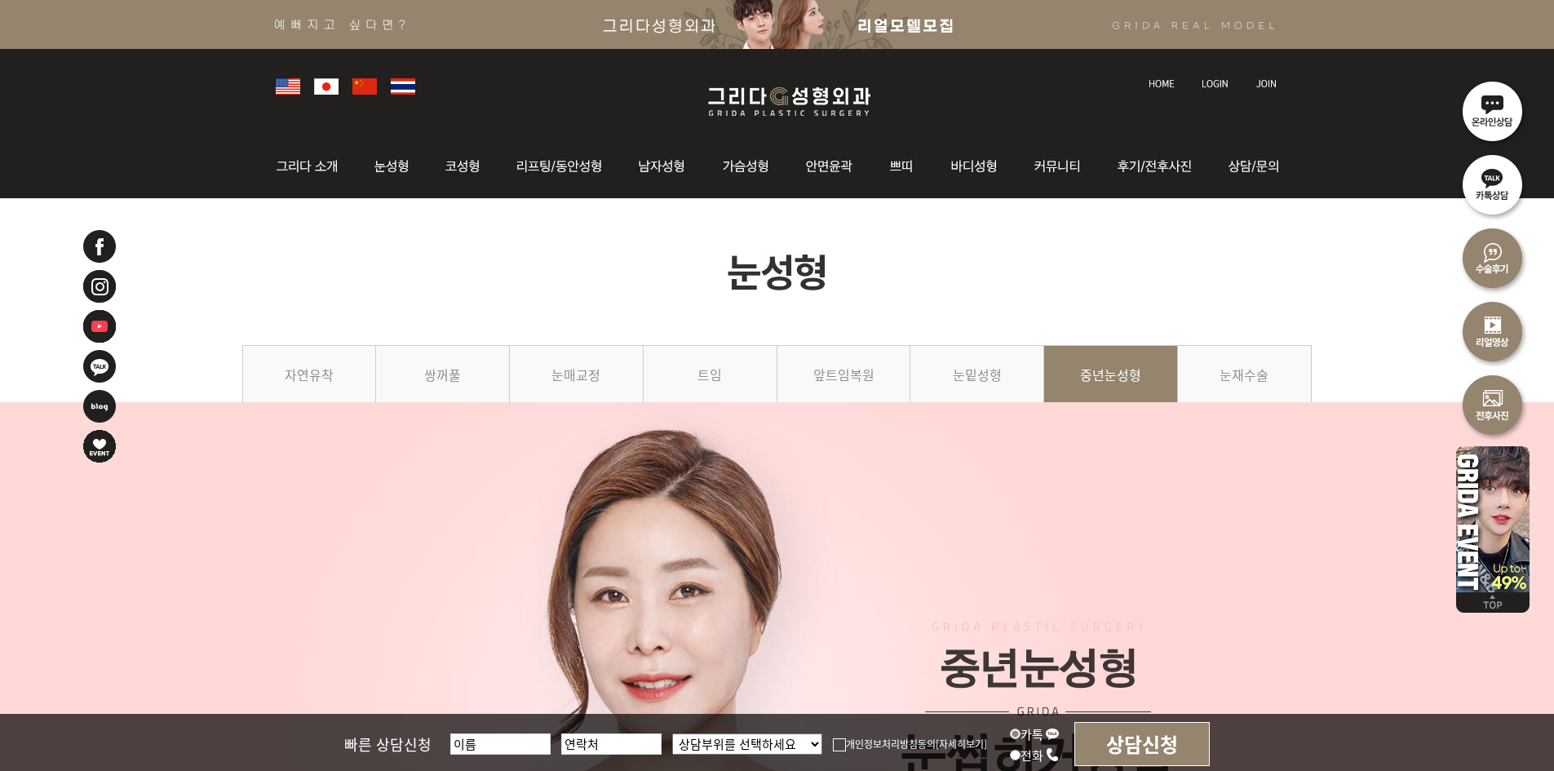
click at [561, 257] on img at bounding box center [777, 271] width 1070 height 147
click at [638, 297] on img at bounding box center [777, 271] width 1070 height 147
click at [627, 296] on img at bounding box center [777, 271] width 1070 height 147
click at [649, 303] on img at bounding box center [777, 271] width 1070 height 147
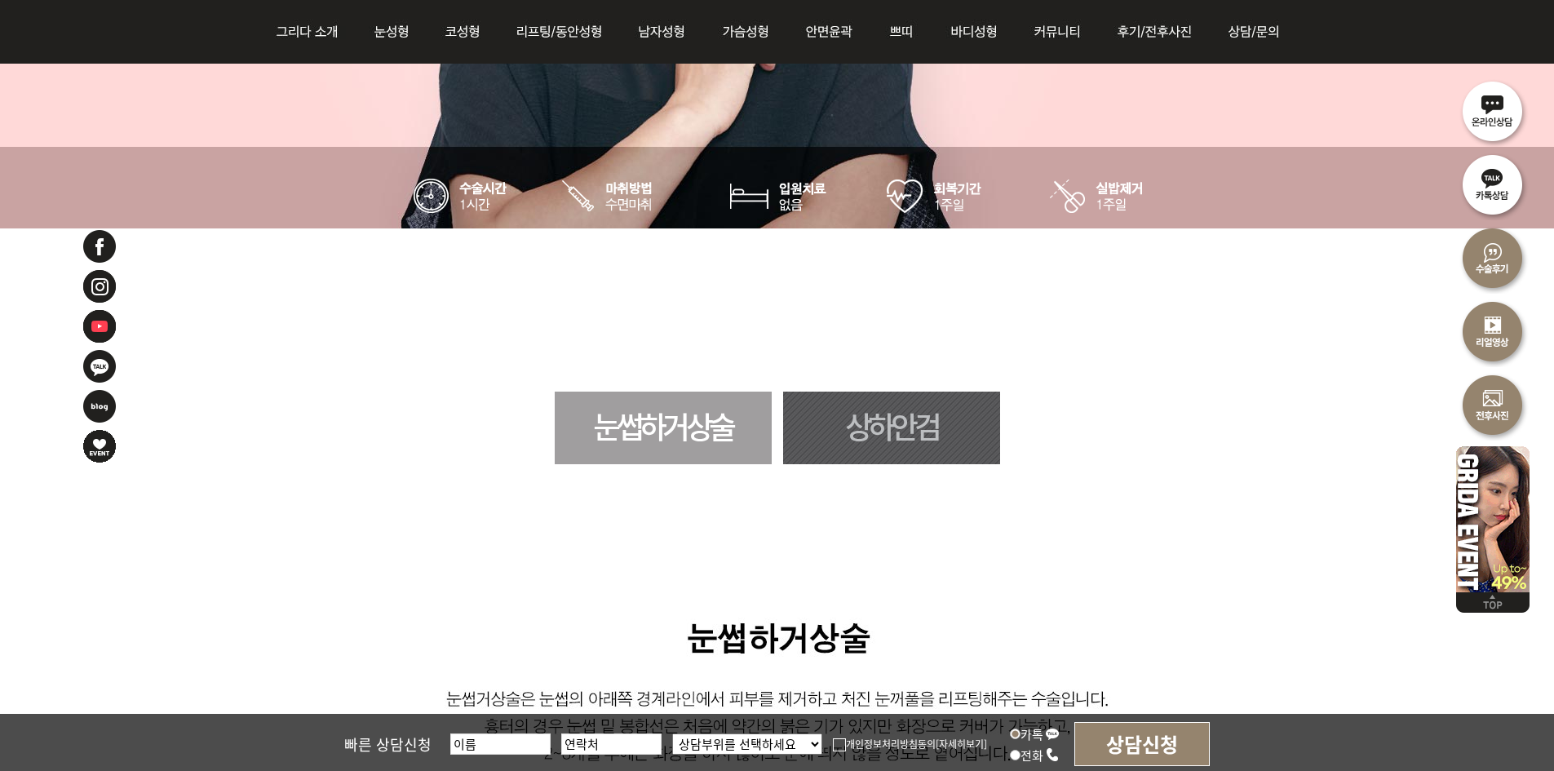
scroll to position [734, 0]
click at [234, 456] on div "눈썹하거상술 상하안검" at bounding box center [777, 427] width 1554 height 73
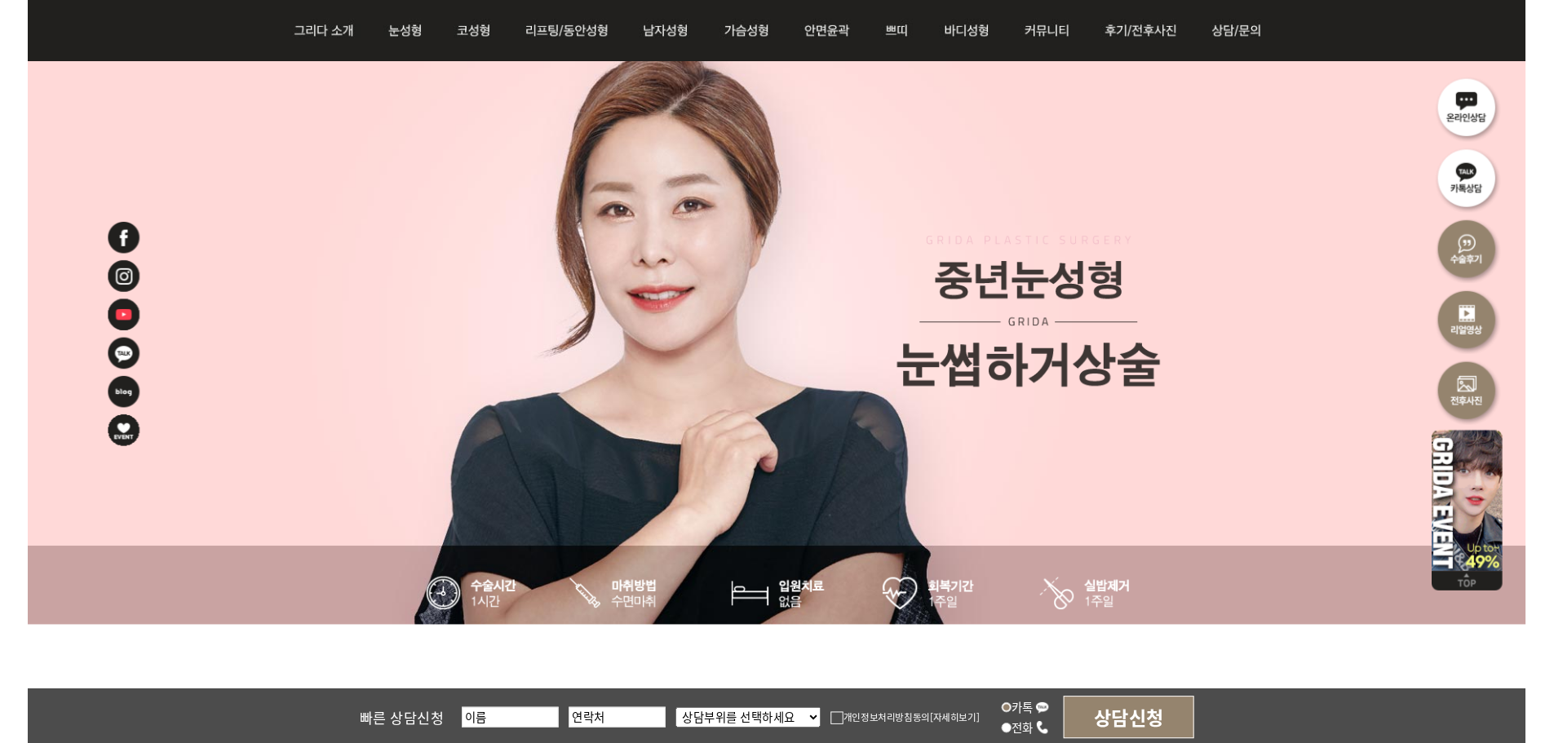
scroll to position [82, 0]
